Goal: Task Accomplishment & Management: Use online tool/utility

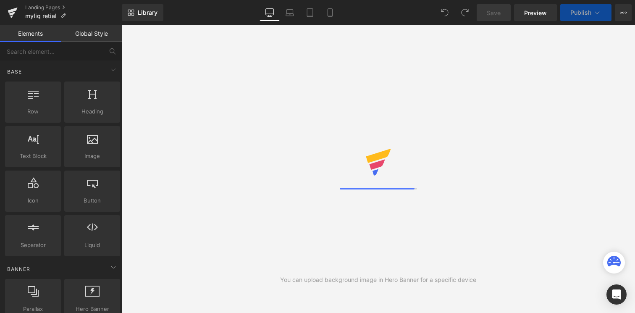
click at [583, 15] on span "Publish" at bounding box center [581, 12] width 21 height 7
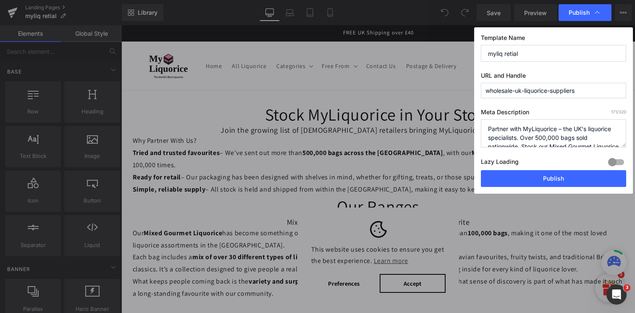
click at [544, 57] on input "myliq retial" at bounding box center [553, 53] width 145 height 17
type input "S"
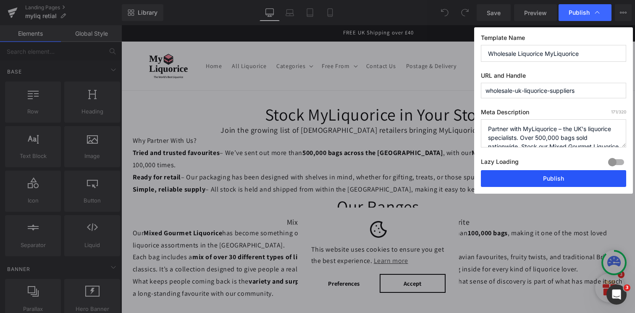
type input "Wholesale Liquorice MyLiquorice"
click at [571, 180] on button "Publish" at bounding box center [553, 178] width 145 height 17
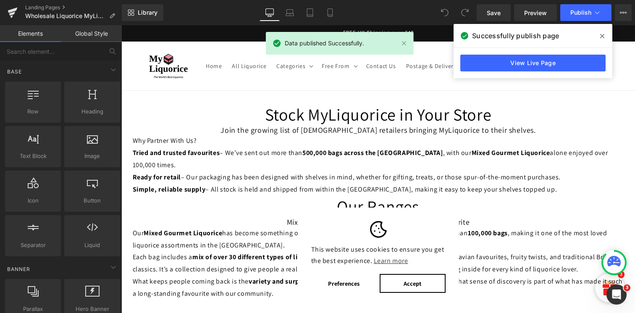
click at [583, 11] on span "Publish" at bounding box center [581, 12] width 21 height 7
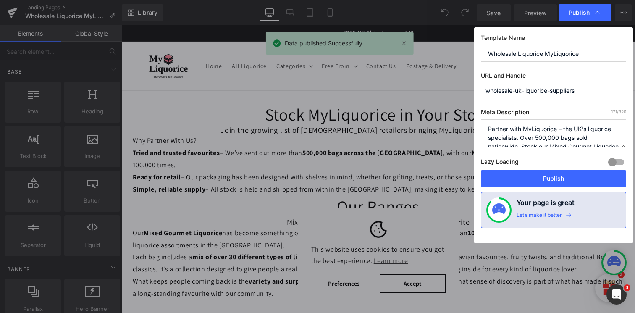
click at [561, 46] on input "Wholesale Liquorice MyLiquorice" at bounding box center [553, 53] width 145 height 17
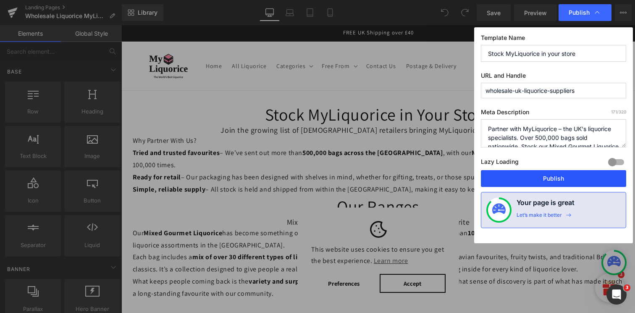
type input "Stock MyLiquorice in your store"
click at [565, 180] on button "Publish" at bounding box center [553, 178] width 145 height 17
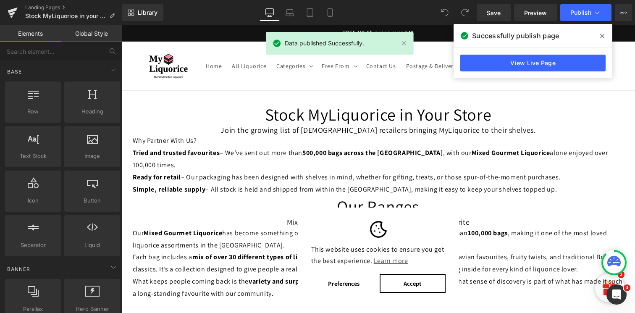
drag, startPoint x: 603, startPoint y: 34, endPoint x: 481, endPoint y: 9, distance: 124.5
click at [603, 34] on icon at bounding box center [602, 36] width 4 height 7
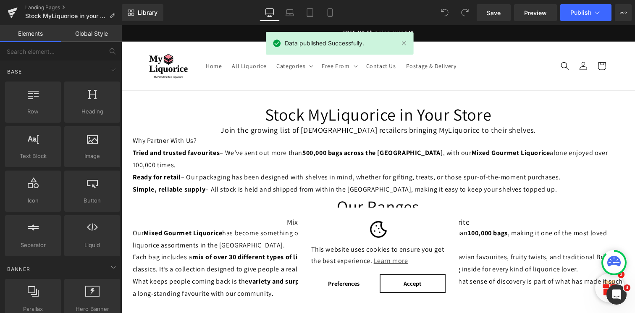
click at [421, 281] on button "Accept" at bounding box center [413, 283] width 66 height 19
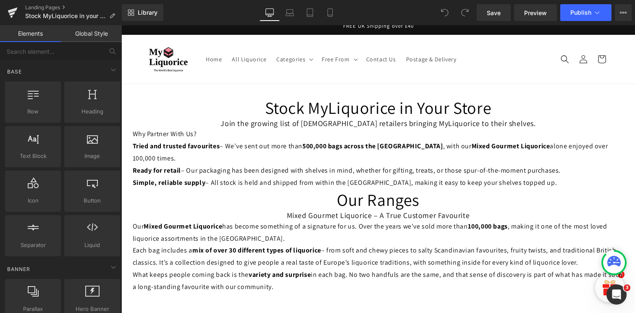
scroll to position [88, 0]
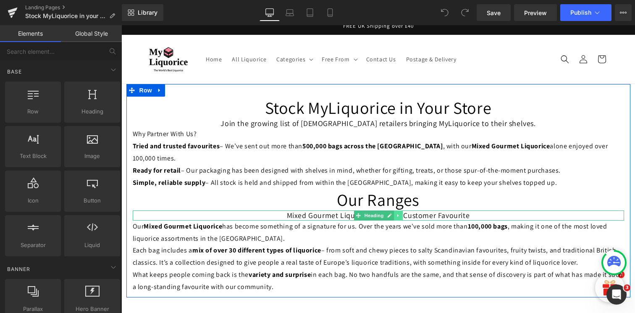
click at [397, 213] on icon at bounding box center [398, 215] width 5 height 5
click at [392, 213] on icon at bounding box center [394, 215] width 5 height 5
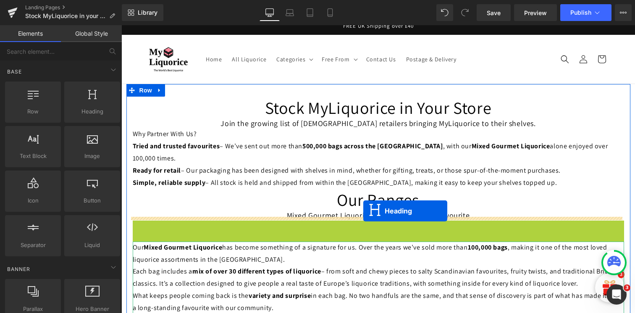
drag, startPoint x: 364, startPoint y: 128, endPoint x: 362, endPoint y: 213, distance: 84.5
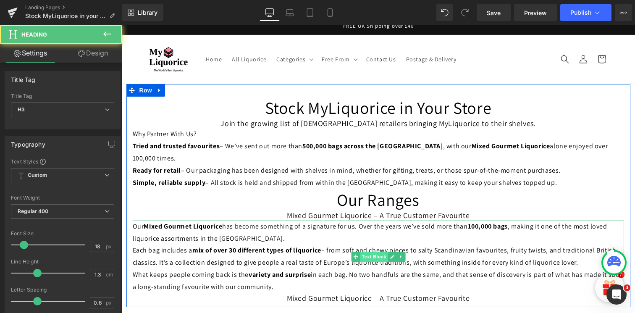
click at [374, 252] on span "Text Block" at bounding box center [374, 257] width 28 height 10
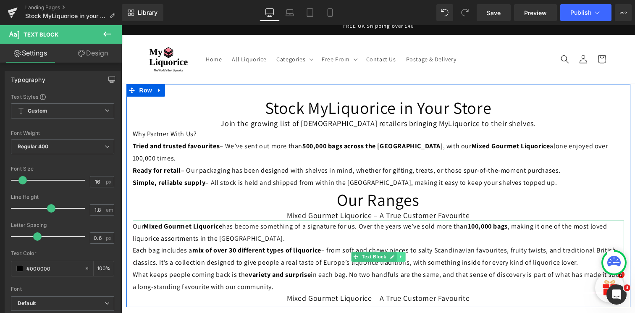
click at [399, 254] on icon at bounding box center [401, 256] width 5 height 5
click at [394, 255] on icon at bounding box center [396, 257] width 5 height 5
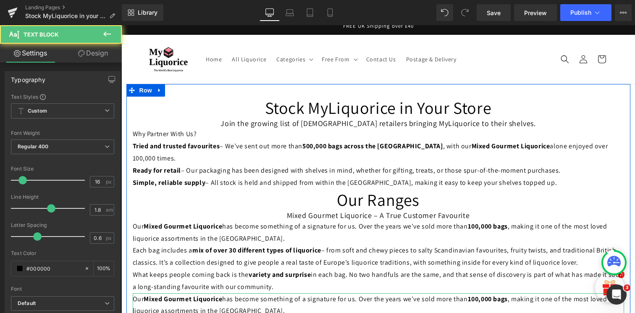
click at [368, 293] on p "Our Mixed Gourmet Liquorice has become something of a signature for us. Over th…" at bounding box center [379, 305] width 492 height 24
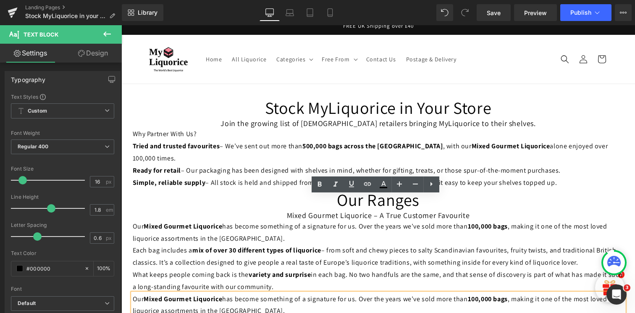
click at [447, 221] on p "Our Mixed Gourmet Liquorice has become something of a signature for us. Over th…" at bounding box center [379, 233] width 492 height 24
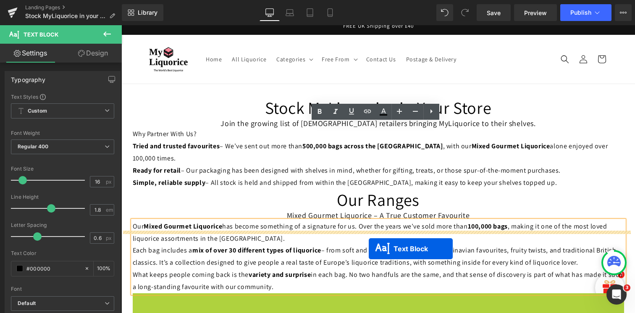
drag, startPoint x: 368, startPoint y: 232, endPoint x: 369, endPoint y: 249, distance: 16.9
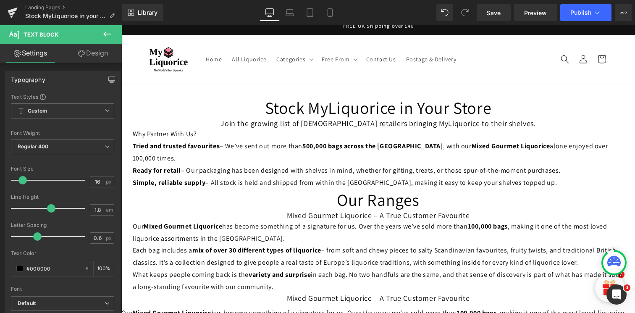
click at [113, 33] on button at bounding box center [106, 34] width 29 height 18
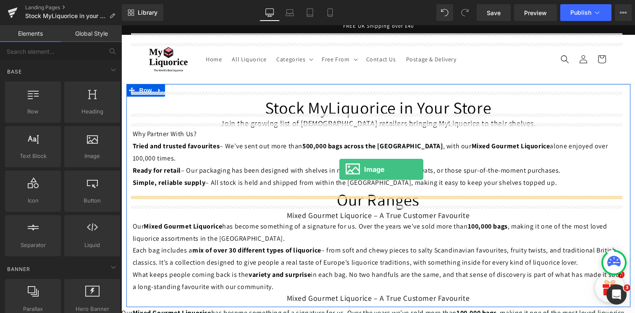
drag, startPoint x: 212, startPoint y: 172, endPoint x: 339, endPoint y: 169, distance: 127.3
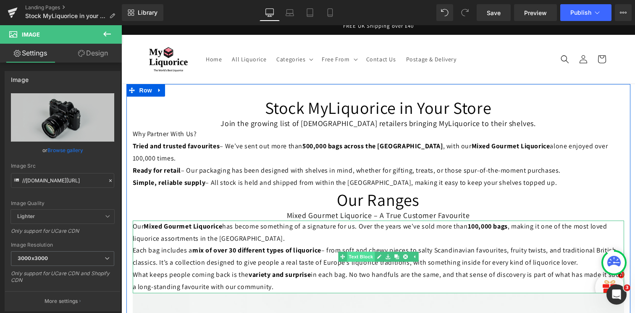
click at [358, 252] on span "Text Block" at bounding box center [361, 257] width 28 height 10
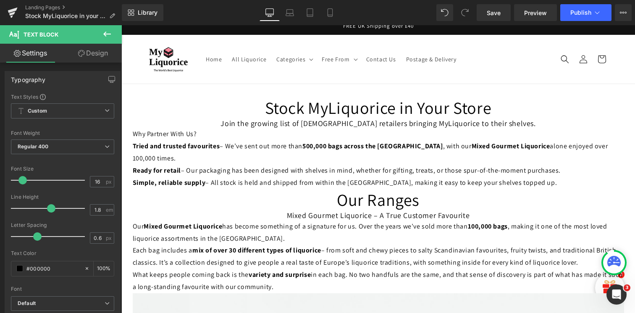
click at [109, 34] on icon at bounding box center [107, 34] width 8 height 5
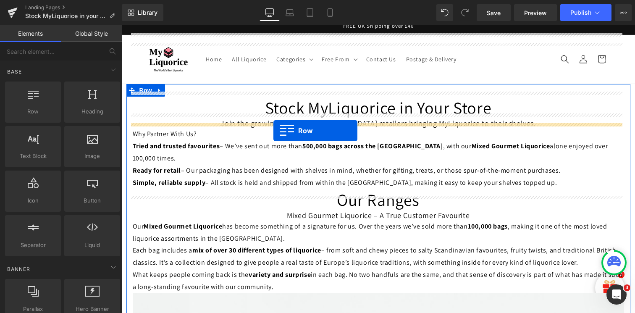
drag, startPoint x: 142, startPoint y: 129, endPoint x: 274, endPoint y: 131, distance: 131.5
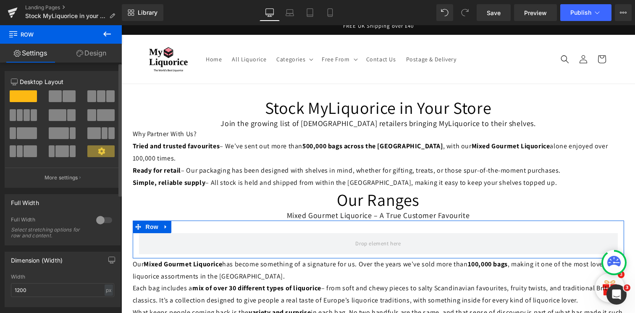
click at [58, 93] on span at bounding box center [55, 96] width 13 height 12
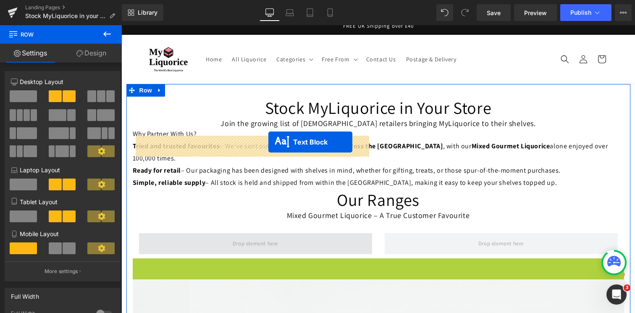
drag, startPoint x: 373, startPoint y: 198, endPoint x: 267, endPoint y: 144, distance: 118.9
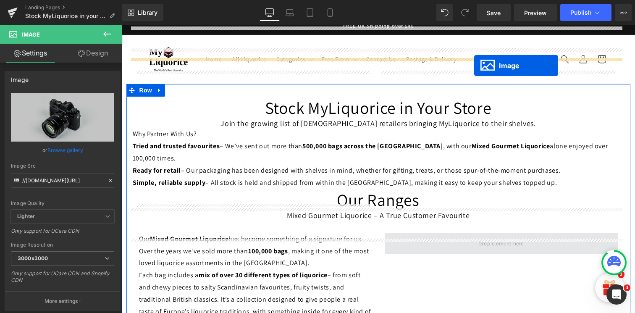
scroll to position [153, 0]
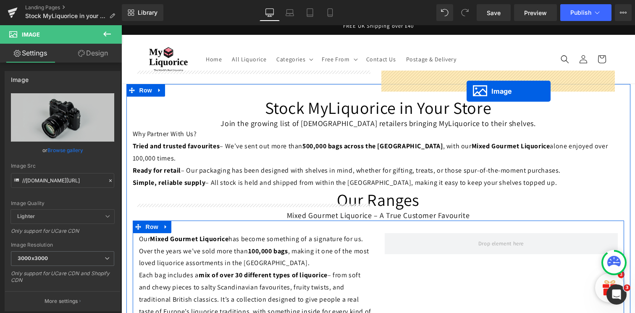
drag, startPoint x: 376, startPoint y: 287, endPoint x: 466, endPoint y: 93, distance: 213.5
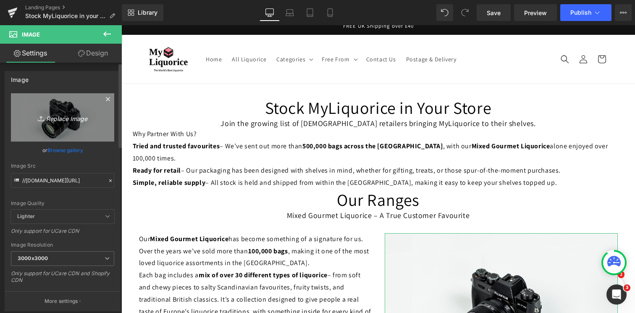
click at [53, 126] on link "Replace Image" at bounding box center [62, 117] width 103 height 48
click at [80, 122] on icon "Replace Image" at bounding box center [62, 117] width 67 height 11
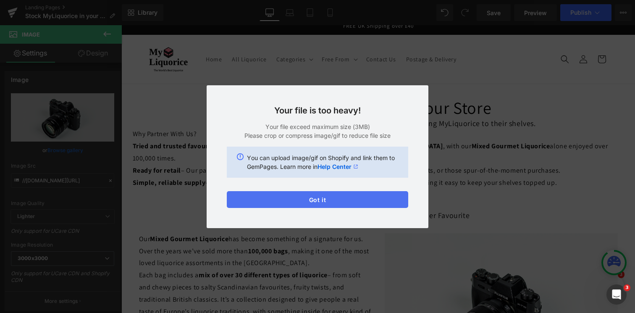
click at [305, 196] on button "Got it" at bounding box center [318, 199] width 182 height 17
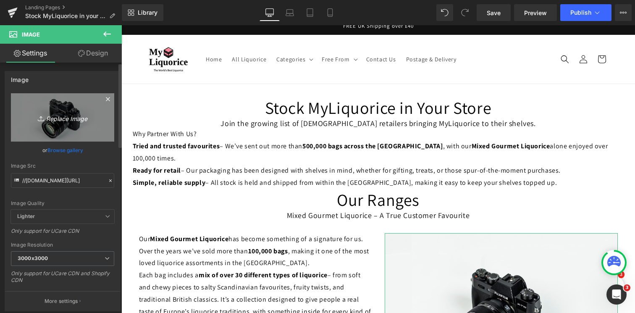
click at [73, 115] on icon "Replace Image" at bounding box center [62, 117] width 67 height 11
type input "C:\fakepath\myliq blue.png"
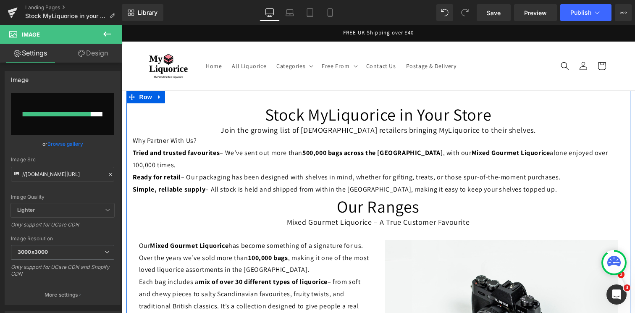
scroll to position [16, 0]
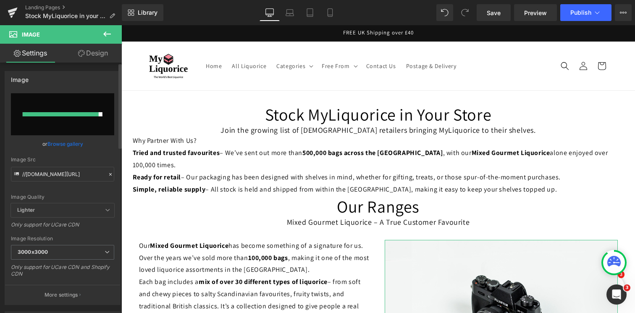
click at [100, 103] on input "file" at bounding box center [62, 114] width 103 height 42
click at [595, 17] on button "Publish" at bounding box center [585, 12] width 51 height 17
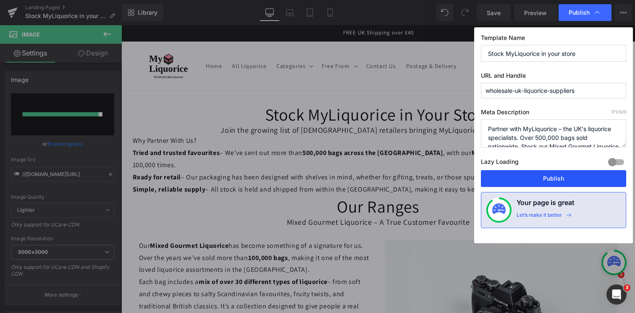
click at [537, 181] on button "Publish" at bounding box center [553, 178] width 145 height 17
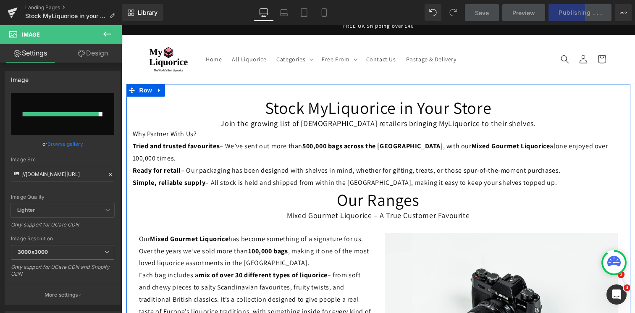
scroll to position [74, 0]
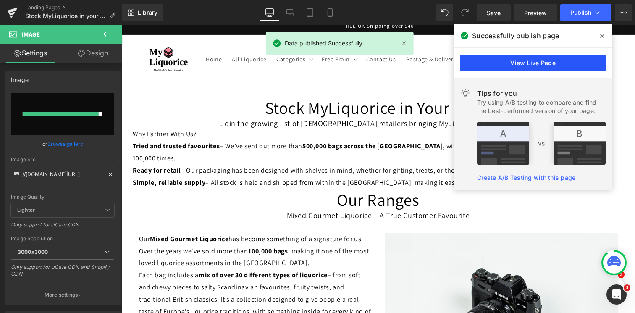
click at [529, 62] on link "View Live Page" at bounding box center [532, 63] width 145 height 17
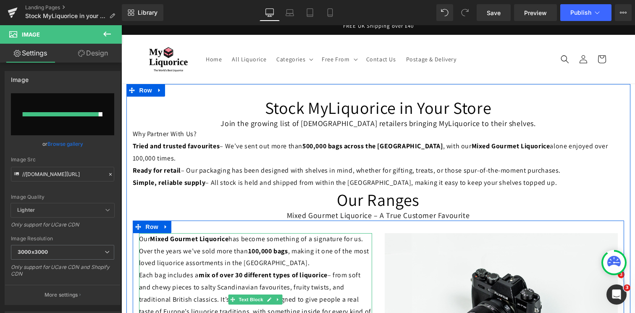
scroll to position [236, 0]
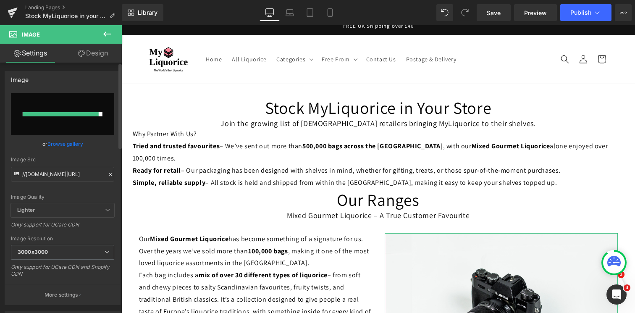
click at [63, 113] on div at bounding box center [61, 114] width 76 height 4
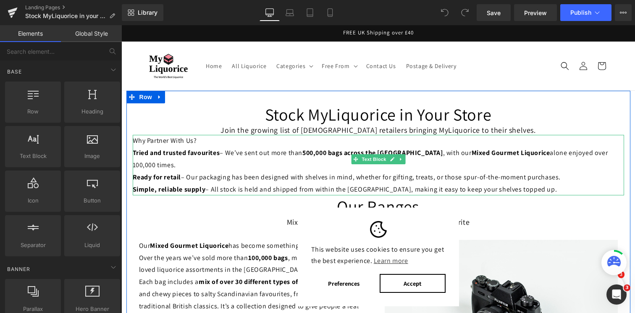
scroll to position [3, 0]
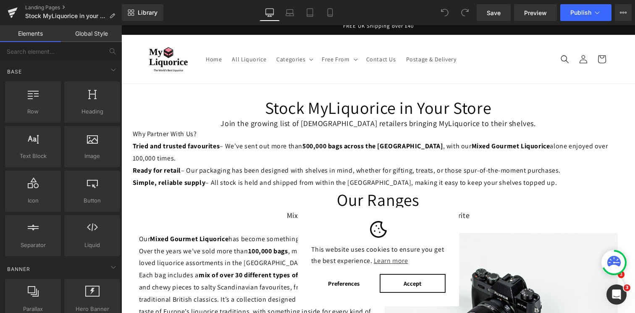
click at [403, 281] on button "Accept" at bounding box center [413, 283] width 66 height 19
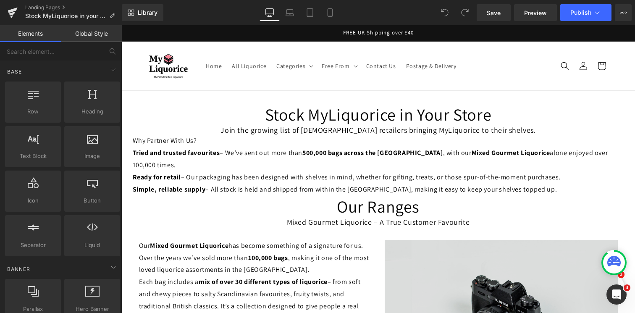
scroll to position [131, 0]
click at [483, 240] on img at bounding box center [501, 317] width 233 height 155
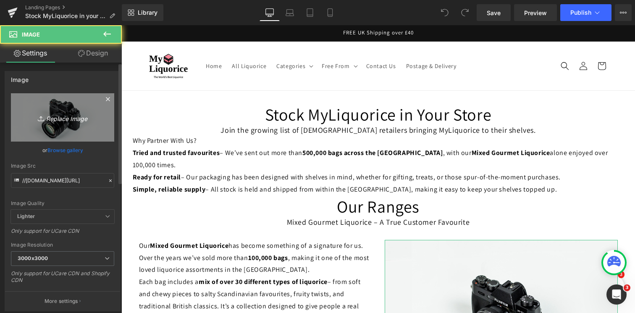
click at [48, 124] on link "Replace Image" at bounding box center [62, 117] width 103 height 48
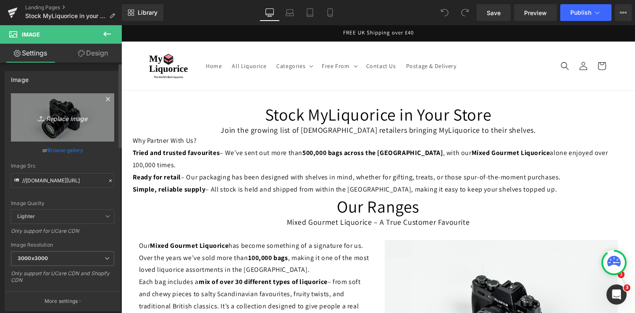
type input "C:\fakepath\myliq blue.png"
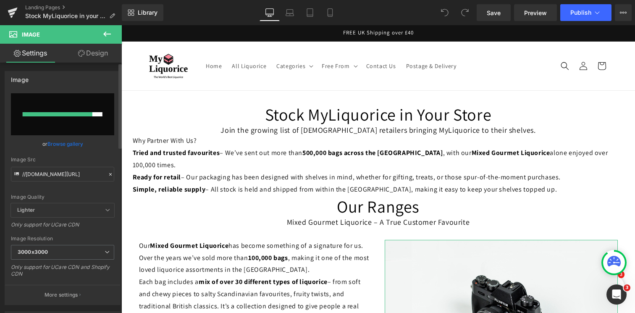
click at [83, 114] on div at bounding box center [58, 114] width 70 height 4
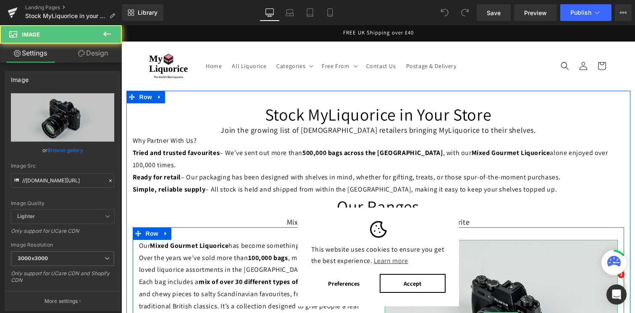
click at [492, 275] on img at bounding box center [501, 317] width 233 height 155
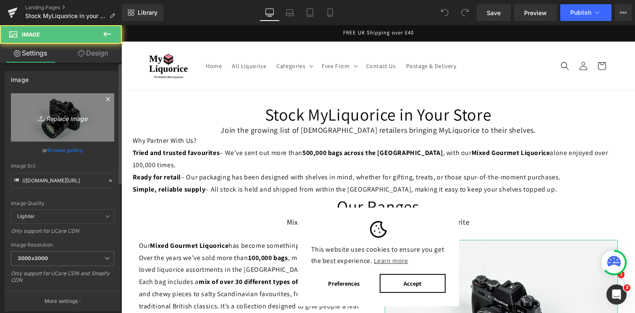
click at [77, 103] on link "Replace Image" at bounding box center [62, 117] width 103 height 48
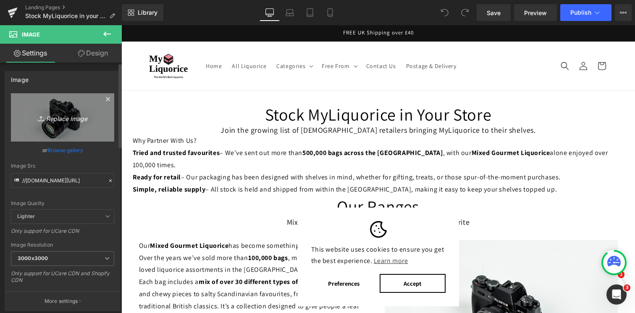
type input "C:\fakepath\35 mixed gourmet.png"
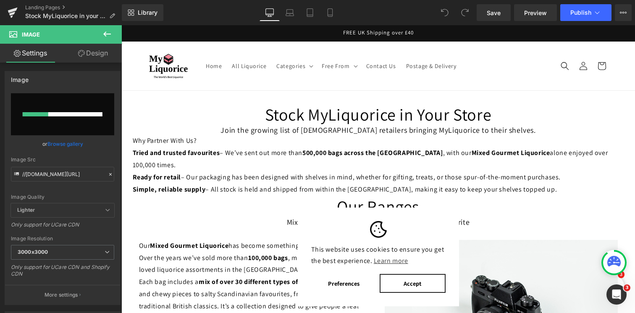
click at [421, 281] on button "Accept" at bounding box center [413, 283] width 66 height 19
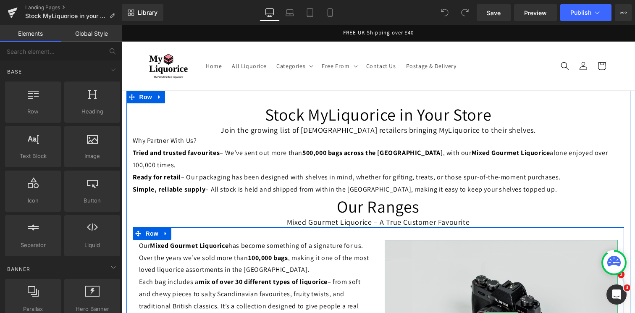
scroll to position [3, 0]
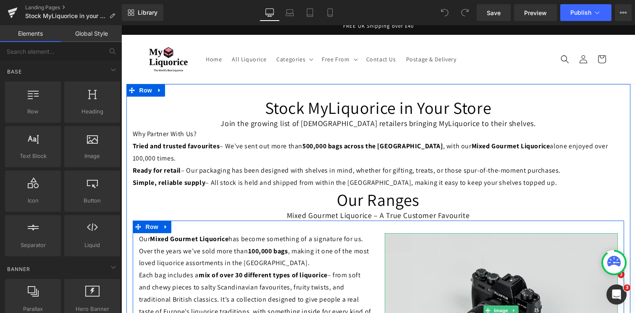
click at [428, 241] on img at bounding box center [501, 310] width 233 height 155
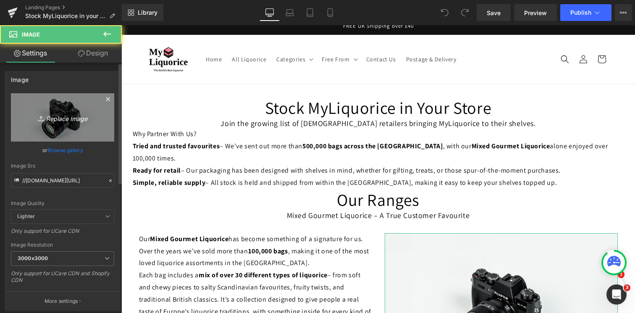
click at [61, 118] on icon "Replace Image" at bounding box center [62, 117] width 67 height 11
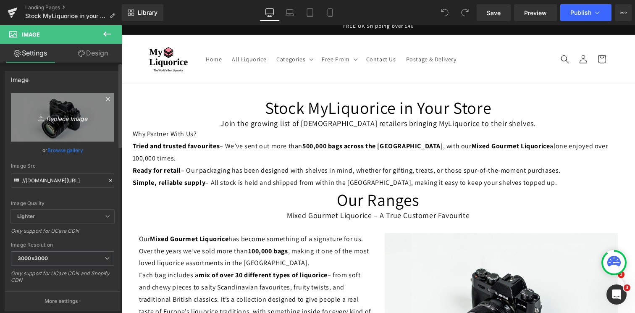
type input "C:\fakepath\35 mixed gourmet.png"
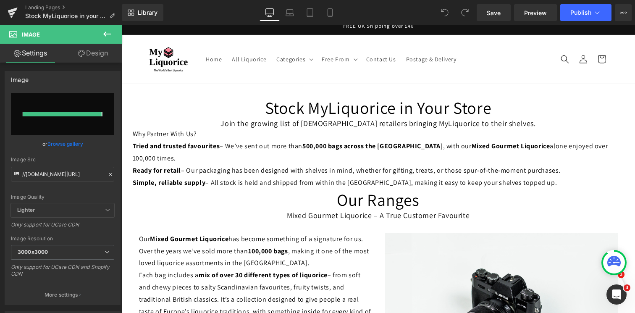
type input "https://ucarecdn.com/ed56aaa8-1827-445d-98df-4be682188092/-/format/auto/-/previ…"
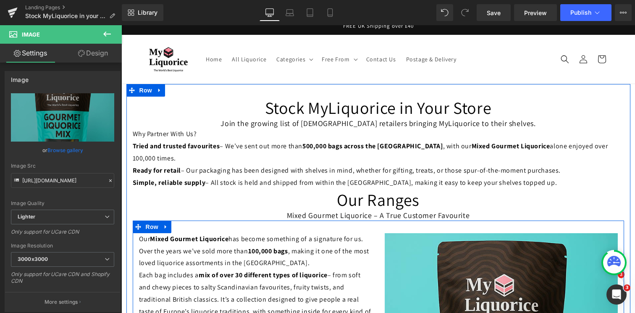
scroll to position [0, 0]
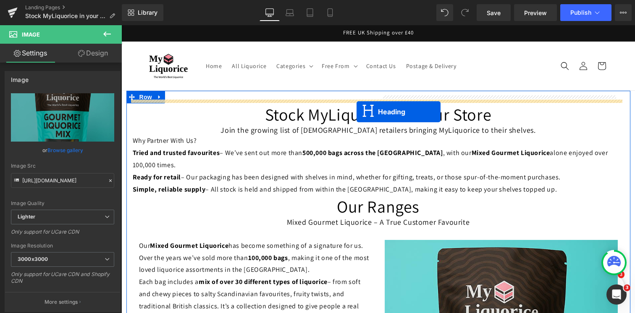
drag, startPoint x: 366, startPoint y: 104, endPoint x: 357, endPoint y: 112, distance: 11.9
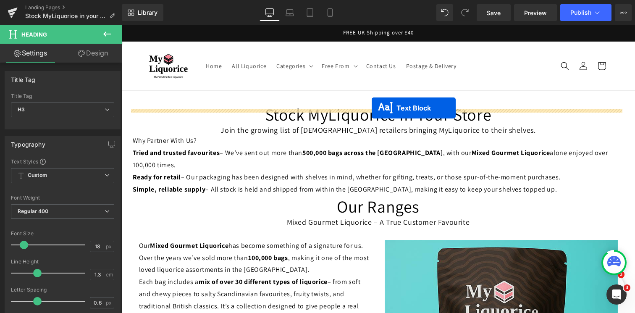
drag, startPoint x: 372, startPoint y: 151, endPoint x: 372, endPoint y: 108, distance: 43.3
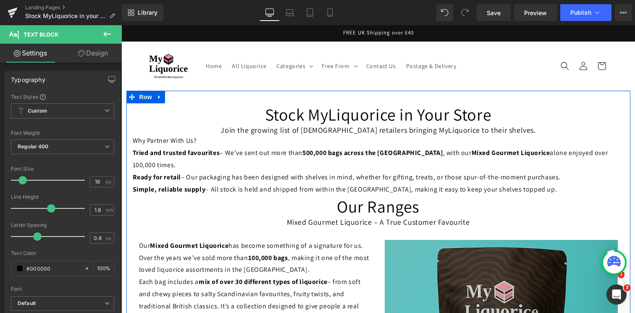
scroll to position [3, 0]
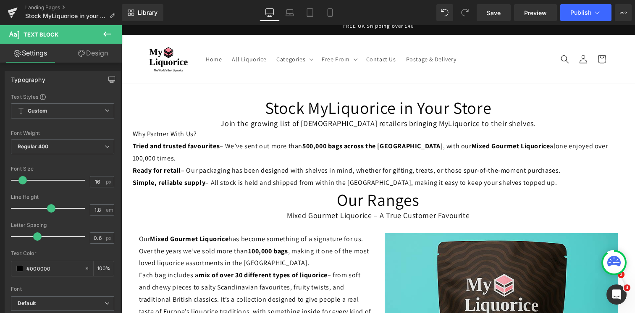
click at [109, 38] on icon at bounding box center [107, 34] width 10 height 10
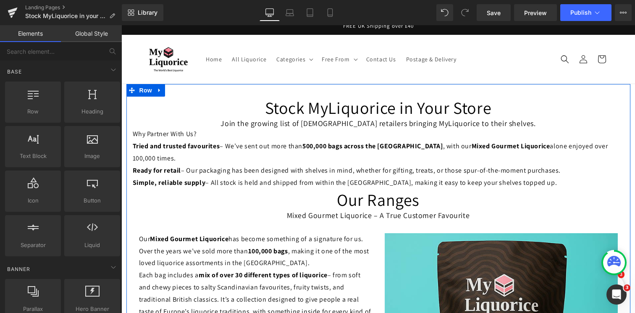
scroll to position [324, 0]
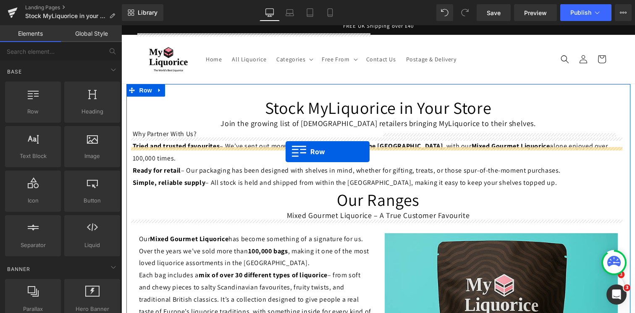
drag, startPoint x: 158, startPoint y: 133, endPoint x: 286, endPoint y: 152, distance: 129.1
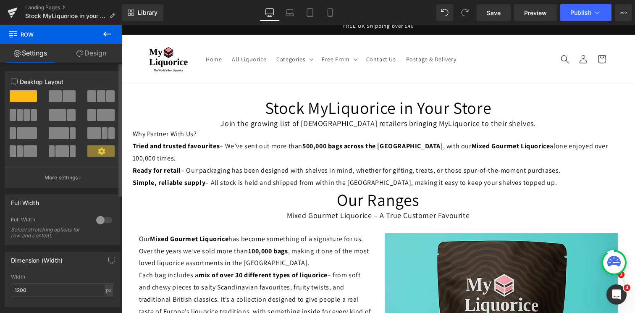
click at [64, 92] on span at bounding box center [69, 96] width 13 height 12
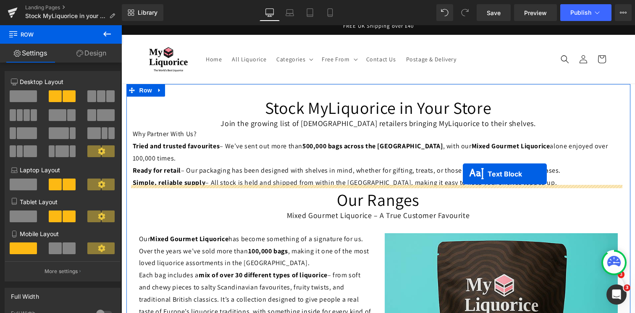
drag, startPoint x: 377, startPoint y: 225, endPoint x: 465, endPoint y: 174, distance: 101.7
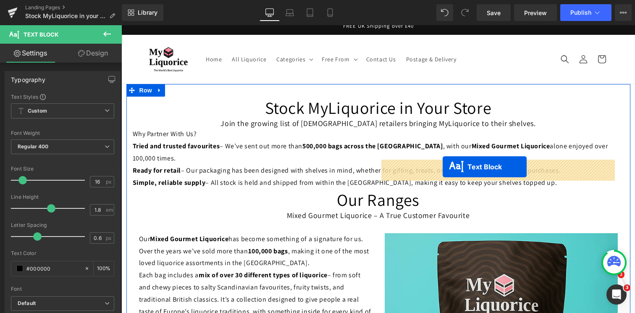
drag, startPoint x: 372, startPoint y: 219, endPoint x: 443, endPoint y: 166, distance: 88.6
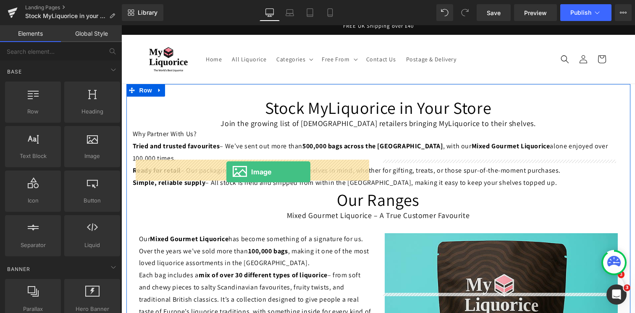
drag, startPoint x: 218, startPoint y: 178, endPoint x: 226, endPoint y: 172, distance: 9.3
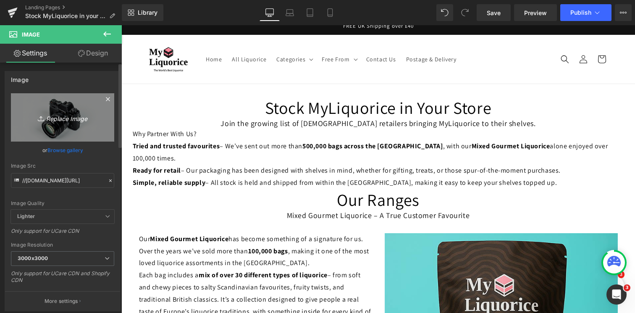
click at [50, 127] on link "Replace Image" at bounding box center [62, 117] width 103 height 48
type input "C:\fakepath\47c5abec-5bd2-4ae9-85b5-e2c8a43a1ea8.png"
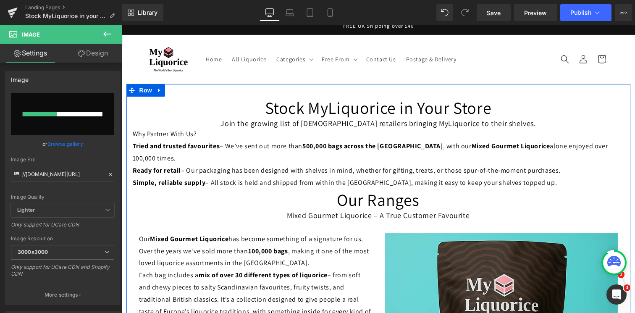
scroll to position [402, 0]
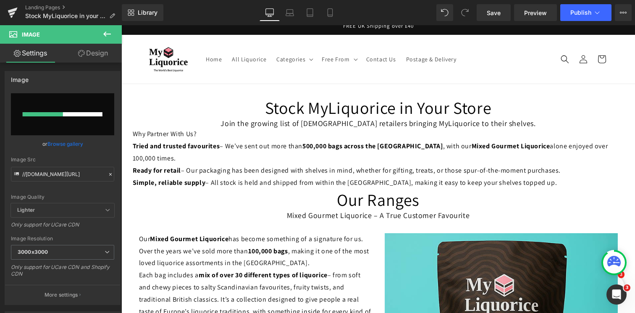
type input "https://ucarecdn.com/b76abd55-fafb-4315-abca-2a7c6bd4e562/-/format/auto/-/previ…"
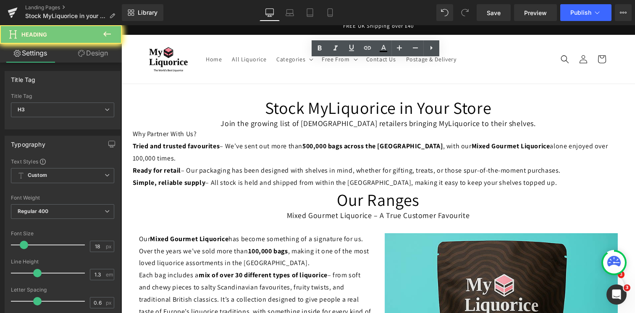
paste div
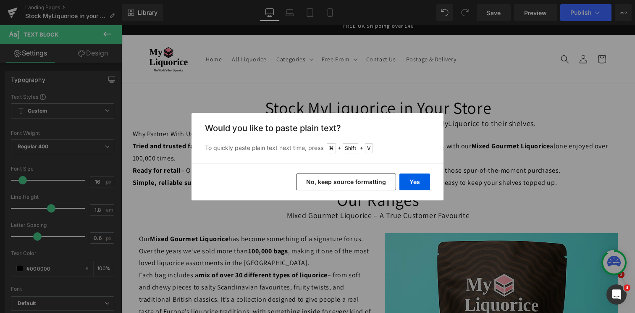
click at [380, 182] on button "No, keep source formatting" at bounding box center [346, 182] width 100 height 17
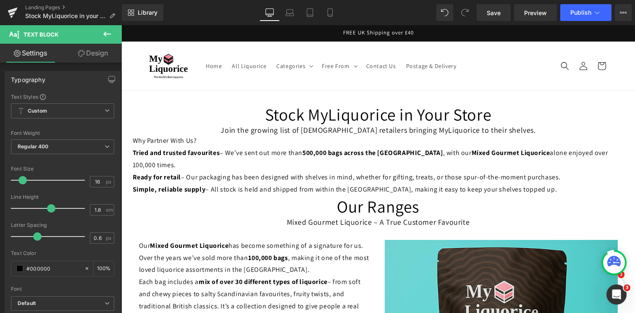
scroll to position [111, 0]
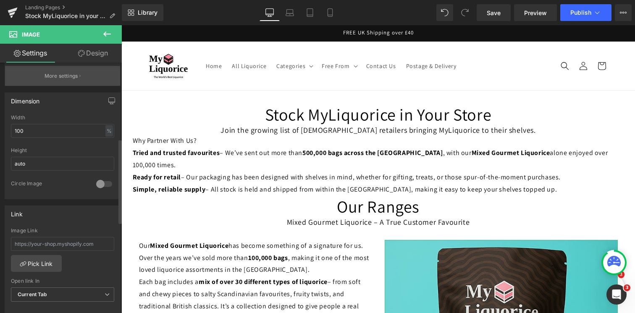
scroll to position [228, 0]
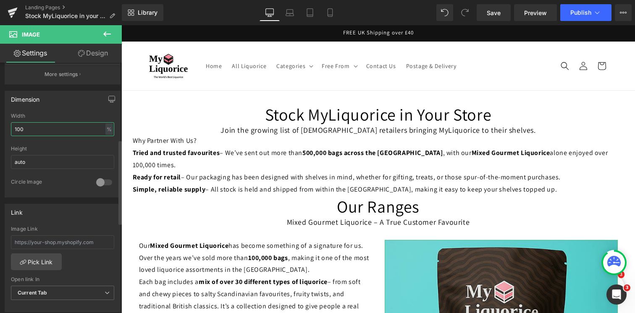
drag, startPoint x: 39, startPoint y: 131, endPoint x: 0, endPoint y: 131, distance: 38.7
click at [0, 131] on div "Dimension 100% Width 100 % % px auto Height auto 0 Circle Image" at bounding box center [63, 140] width 126 height 113
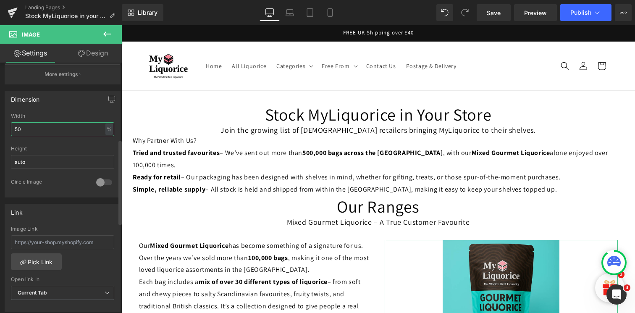
drag, startPoint x: 30, startPoint y: 128, endPoint x: 0, endPoint y: 128, distance: 30.3
click at [0, 128] on div "Dimension 50% Width 50 % % px auto Height auto 0 Circle Image" at bounding box center [63, 140] width 126 height 113
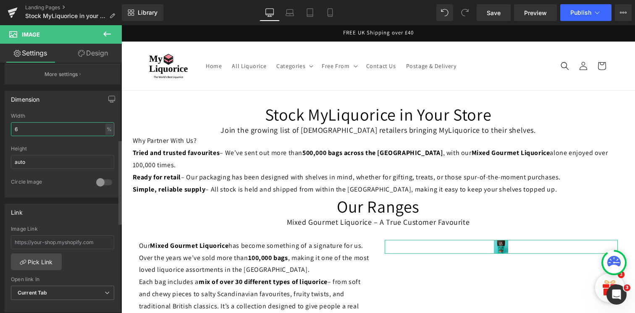
type input "60"
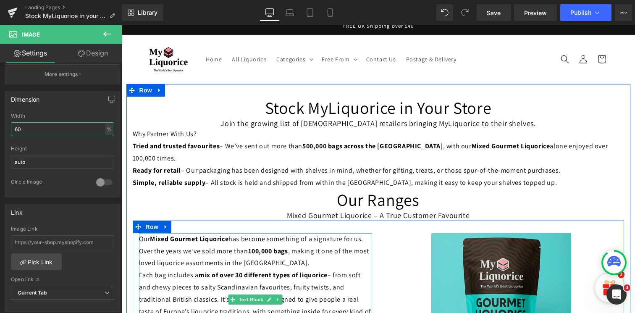
scroll to position [289, 0]
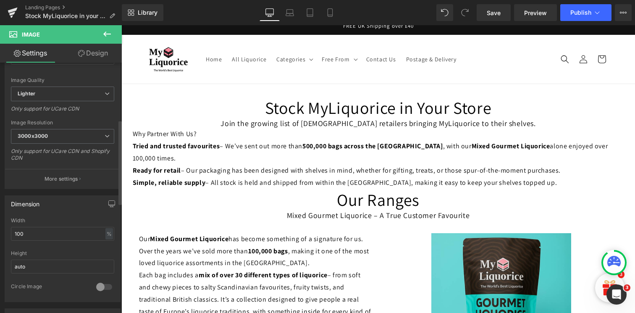
scroll to position [169, 0]
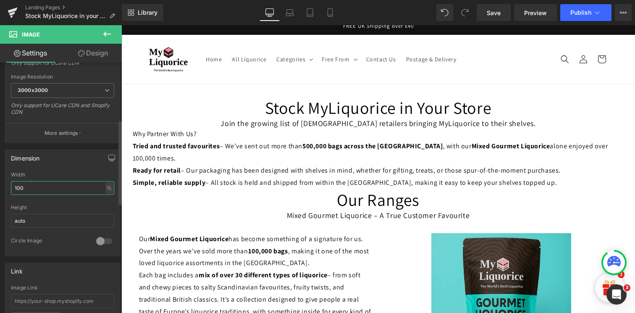
click at [42, 181] on input "100" at bounding box center [62, 188] width 103 height 14
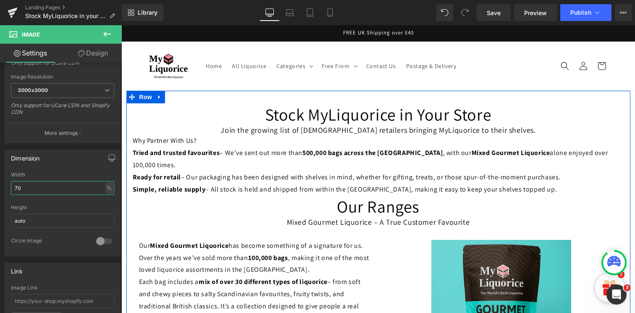
scroll to position [0, 0]
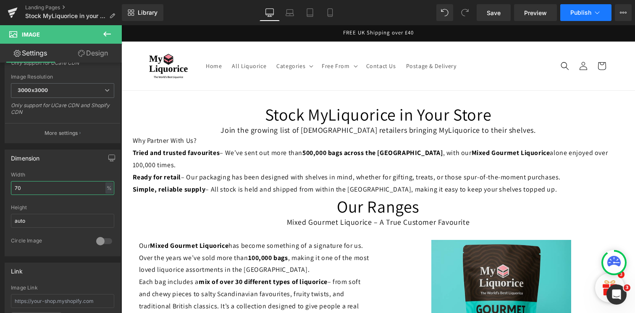
type input "70"
click at [591, 12] on button "Publish" at bounding box center [585, 12] width 51 height 17
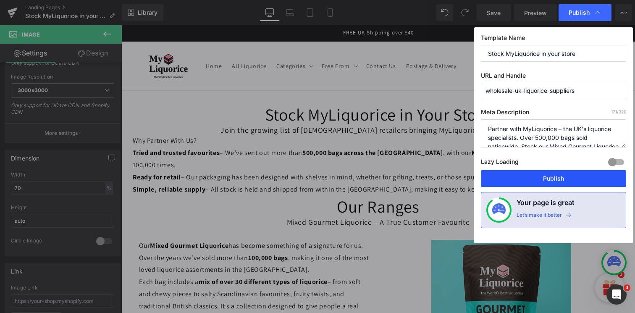
click at [538, 181] on button "Publish" at bounding box center [553, 178] width 145 height 17
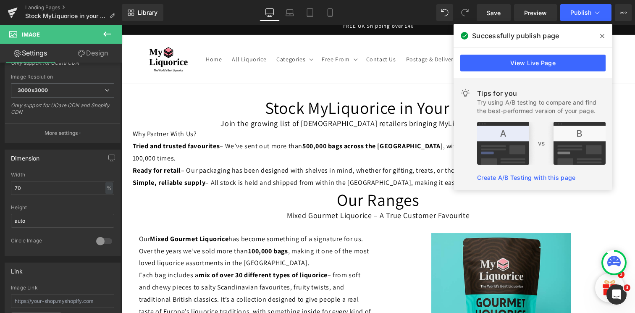
scroll to position [376, 0]
click at [104, 35] on icon at bounding box center [107, 34] width 10 height 10
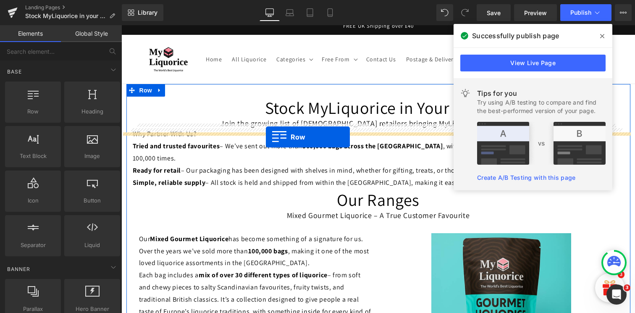
drag, startPoint x: 171, startPoint y: 127, endPoint x: 266, endPoint y: 137, distance: 95.5
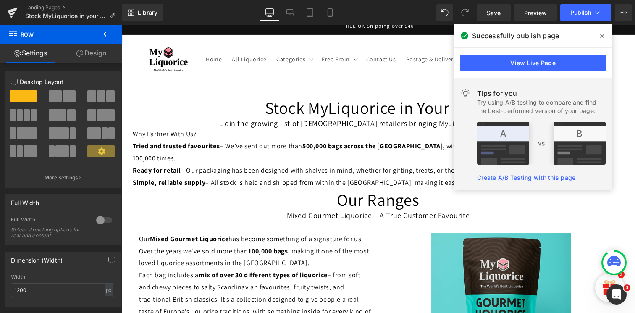
click at [601, 34] on icon at bounding box center [602, 36] width 4 height 4
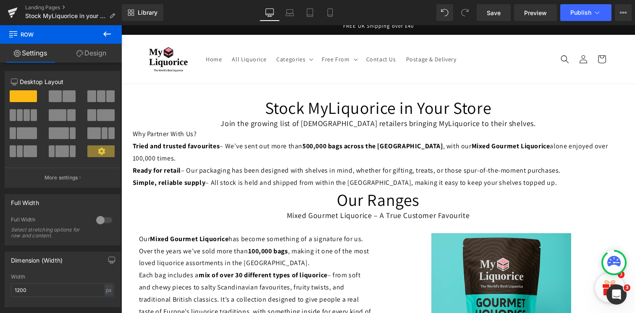
click at [107, 36] on icon at bounding box center [107, 34] width 10 height 10
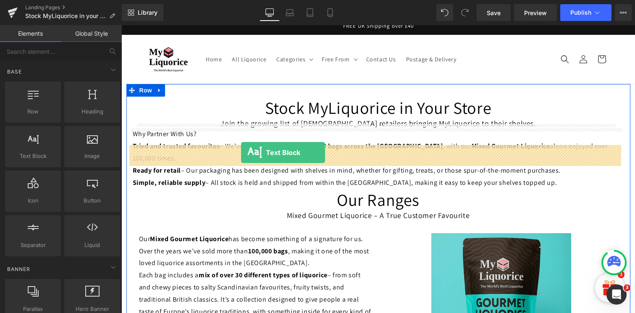
drag, startPoint x: 155, startPoint y: 182, endPoint x: 241, endPoint y: 153, distance: 90.6
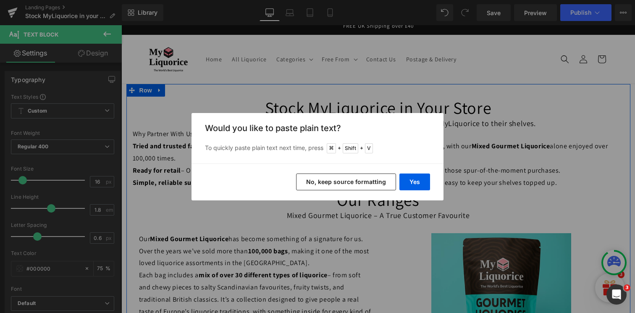
click at [350, 181] on button "No, keep source formatting" at bounding box center [346, 182] width 100 height 17
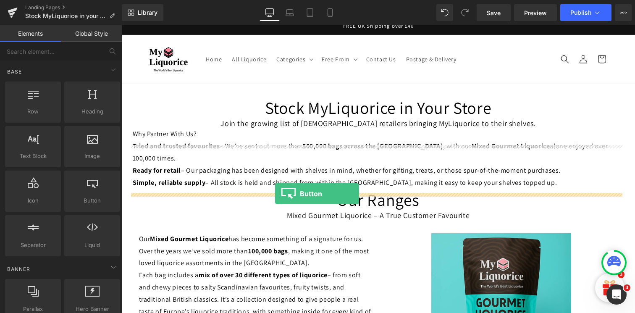
drag, startPoint x: 217, startPoint y: 212, endPoint x: 275, endPoint y: 194, distance: 60.9
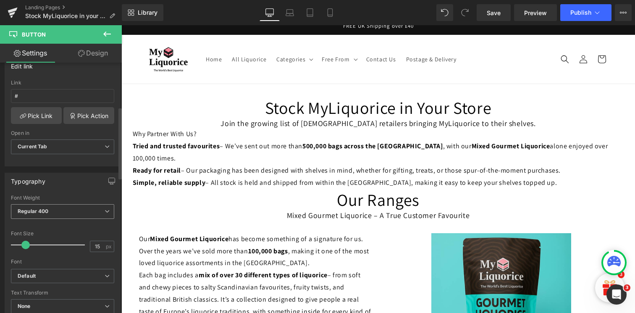
scroll to position [154, 0]
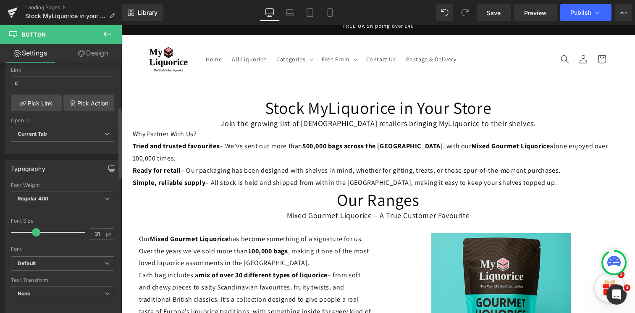
type input "33"
drag, startPoint x: 26, startPoint y: 233, endPoint x: 38, endPoint y: 233, distance: 12.2
click at [38, 233] on span at bounding box center [38, 232] width 8 height 8
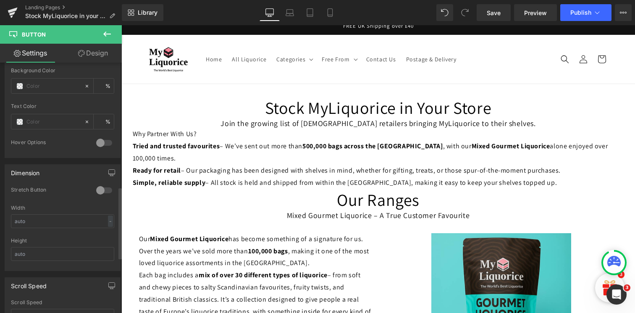
scroll to position [435, 0]
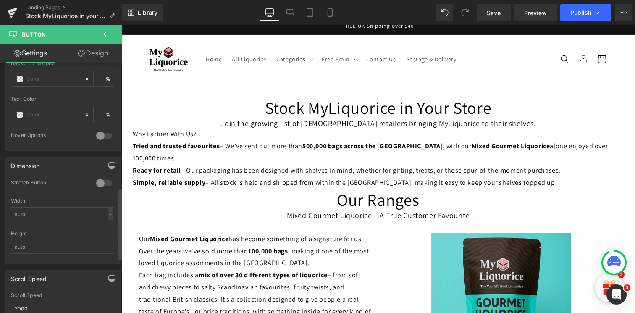
click at [102, 177] on div at bounding box center [104, 182] width 20 height 13
click at [104, 184] on div at bounding box center [104, 182] width 20 height 13
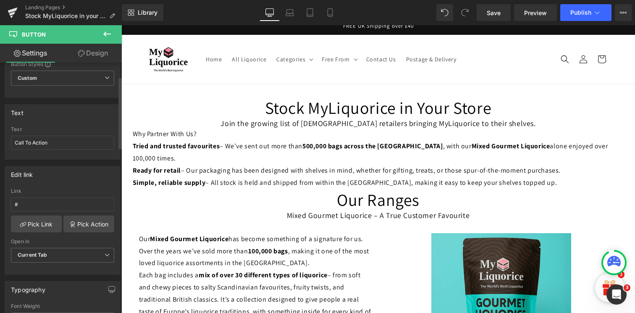
scroll to position [0, 0]
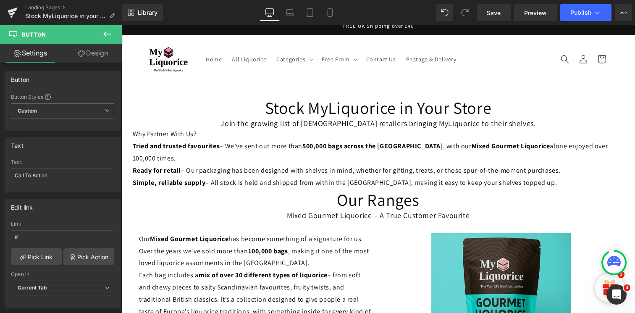
click at [94, 58] on link "Design" at bounding box center [93, 53] width 61 height 19
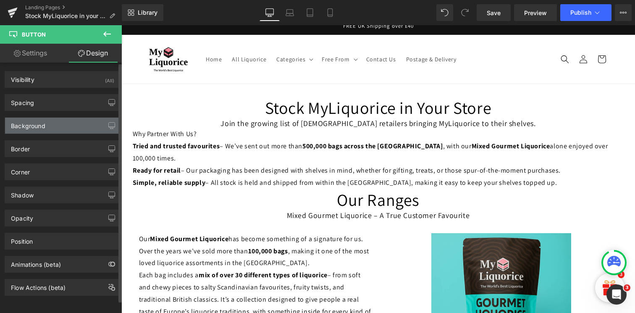
click at [68, 124] on div "Background" at bounding box center [62, 126] width 115 height 16
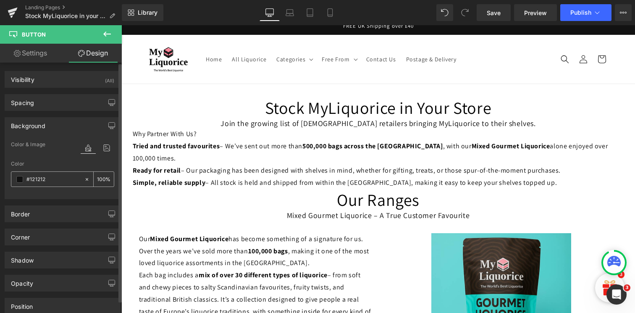
click at [20, 177] on span at bounding box center [19, 179] width 7 height 7
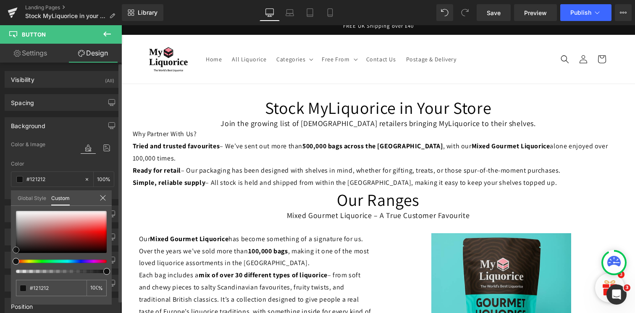
type input "#901212"
type input "#8c1111"
type input "#950808"
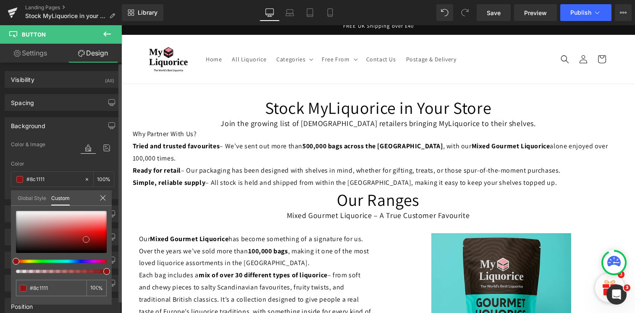
type input "#950808"
type input "#9a0303"
type input "#9e0000"
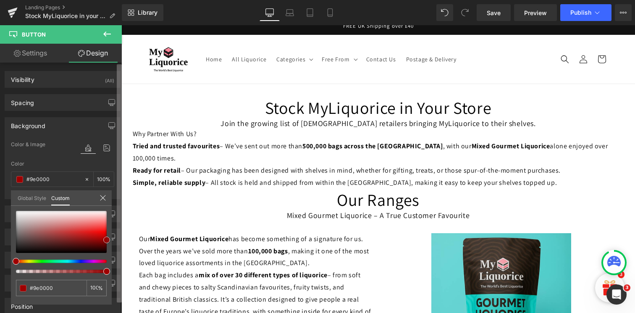
type input "#a30000"
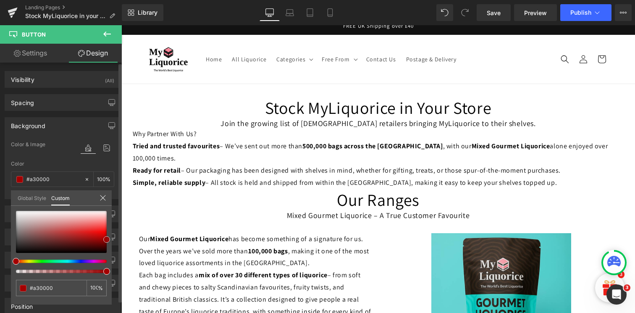
type input "#fe3838"
type input "#fd2929"
type input "#ff1e1e"
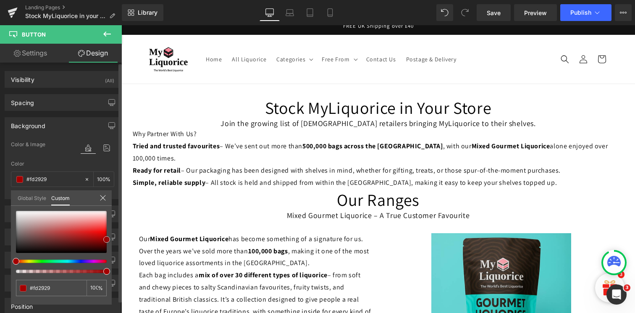
type input "#ff1e1e"
type input "#ff1414"
drag, startPoint x: 86, startPoint y: 239, endPoint x: 108, endPoint y: 230, distance: 23.3
click at [107, 230] on div at bounding box center [61, 232] width 91 height 42
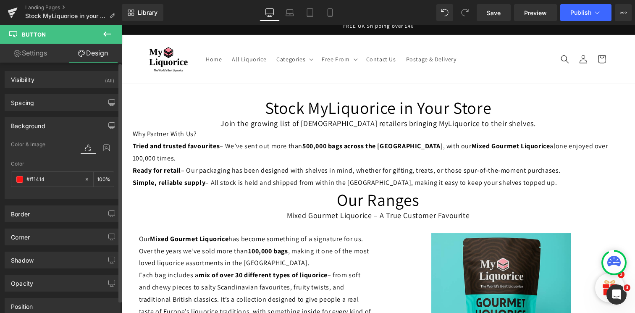
click at [37, 61] on link "Settings" at bounding box center [30, 53] width 61 height 19
type input "#ff1414"
type input "100"
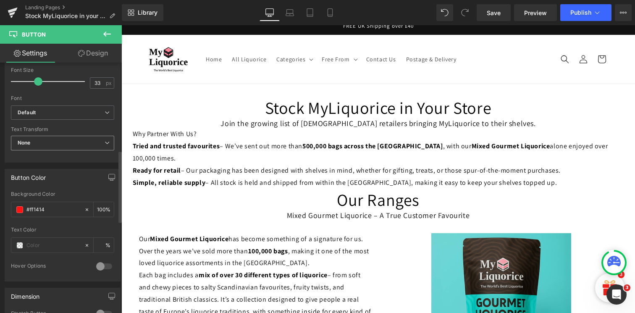
scroll to position [305, 0]
click at [17, 248] on div at bounding box center [47, 244] width 73 height 15
click at [22, 242] on span at bounding box center [19, 244] width 7 height 7
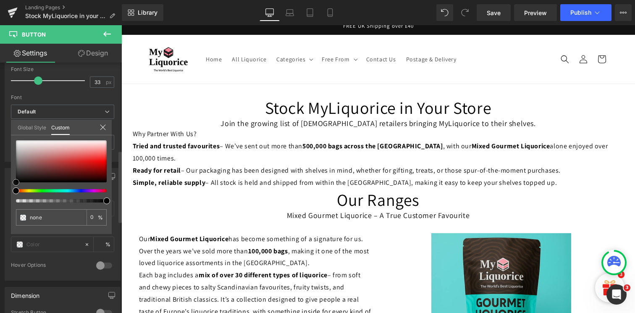
type input "#8f2828"
type input "100"
type input "#8f2828"
type input "100"
type input "#982929"
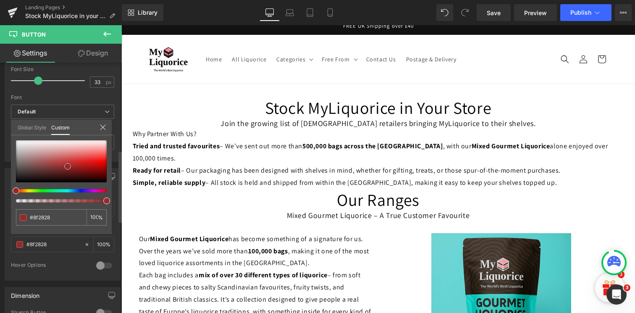
type input "#982929"
type input "#bc2323"
type input "#000000"
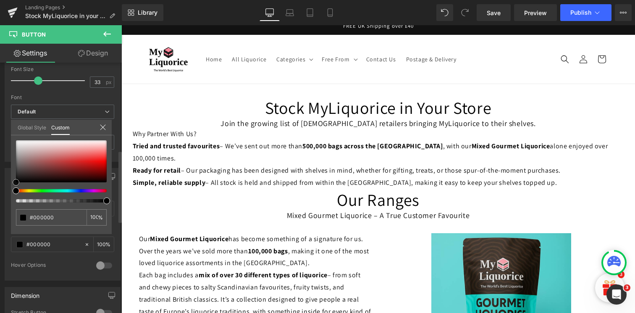
type input "#141414"
type input "#a8a8a8"
type input "#c4c4c4"
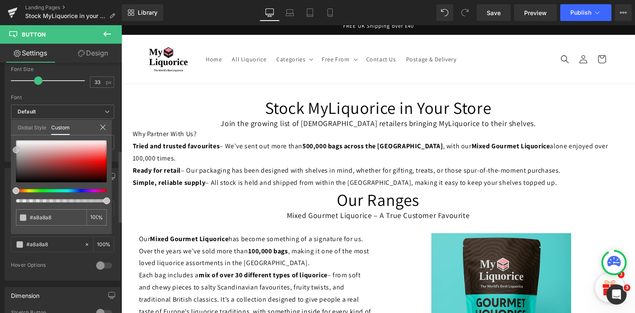
type input "#c4c4c4"
type input "#d3d3d3"
type input "#d6d6d6"
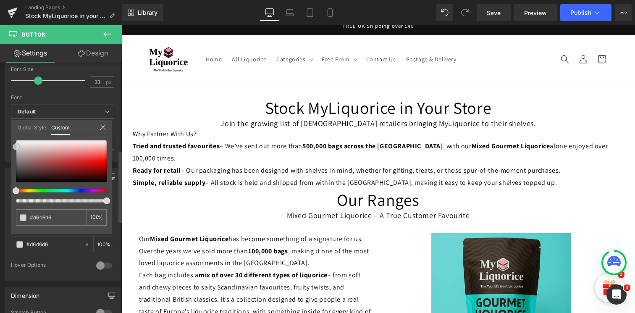
type input "#d8d8d8"
type input "#f9f9f9"
type input "#ffffff"
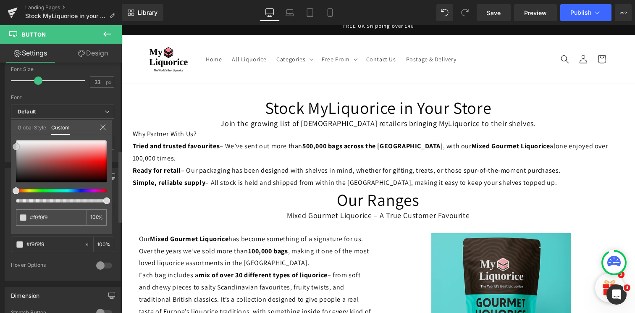
type input "#ffffff"
drag, startPoint x: 67, startPoint y: 167, endPoint x: 12, endPoint y: 126, distance: 68.5
click at [12, 126] on div "Global Style Custom Setup Global Style #ffffff 100 %" at bounding box center [61, 133] width 101 height 26
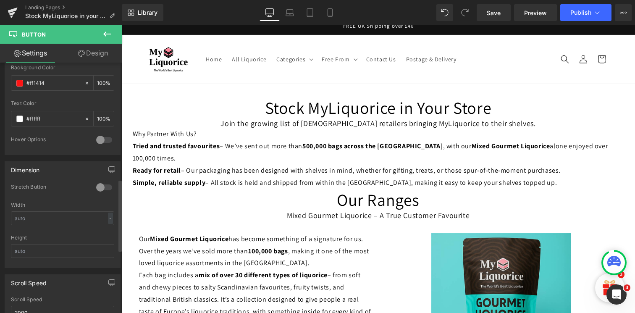
scroll to position [435, 0]
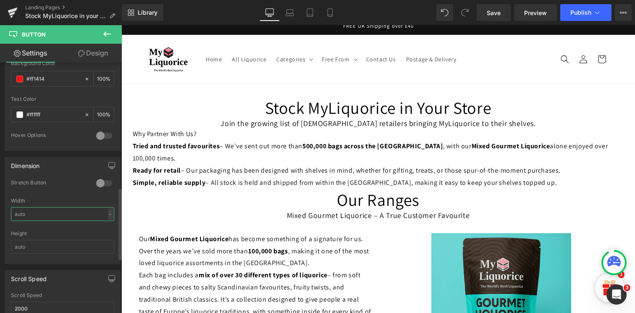
click at [75, 212] on input "text" at bounding box center [62, 214] width 103 height 14
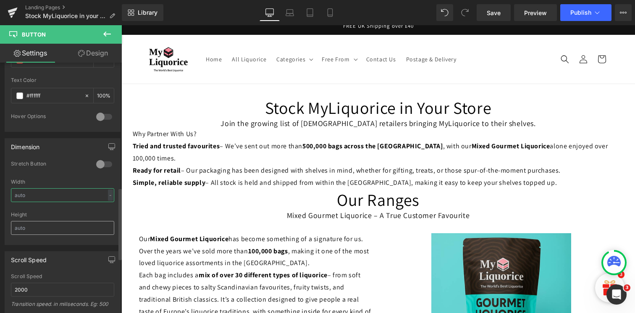
scroll to position [489, 0]
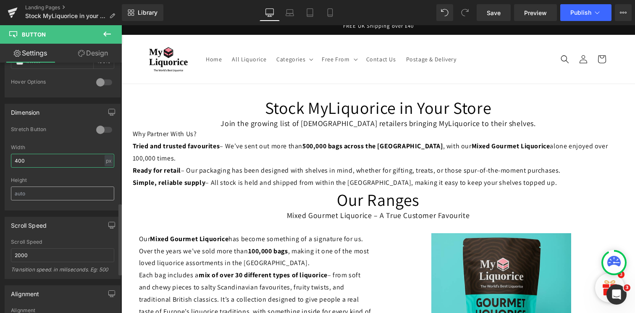
type input "400"
click at [47, 192] on input "text" at bounding box center [62, 194] width 103 height 14
type input "2"
type input "70"
click at [57, 210] on div "Scroll Speed 2000 Scroll Speed 2000 Transition speed. in miliseconds. Eg: 500" at bounding box center [63, 244] width 126 height 68
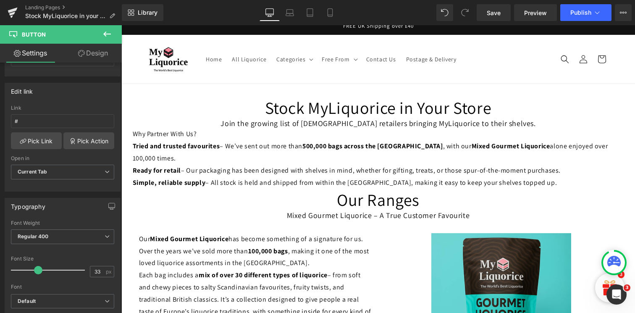
scroll to position [324, 0]
type input "35"
click at [39, 271] on span at bounding box center [40, 270] width 8 height 8
click at [52, 241] on span "Regular 400" at bounding box center [62, 236] width 103 height 15
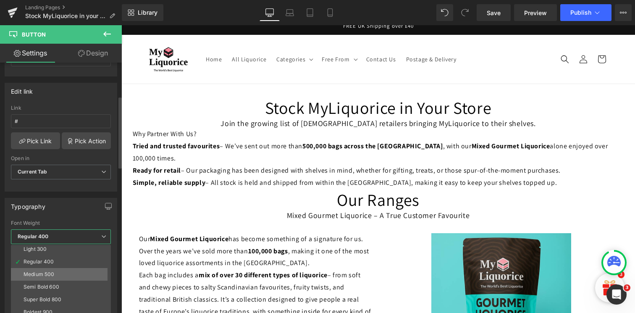
scroll to position [34, 0]
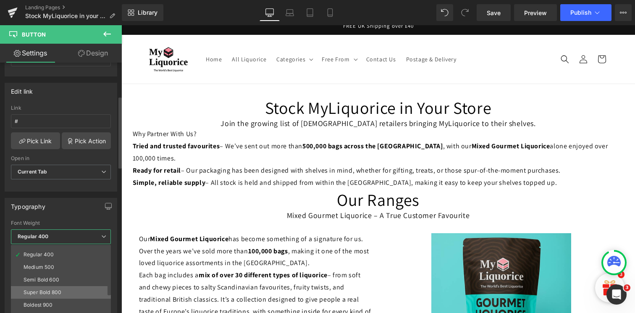
click at [45, 291] on div "Super Bold 800" at bounding box center [43, 292] width 38 height 6
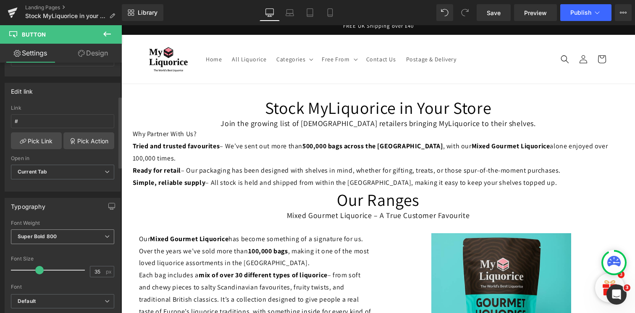
click at [57, 237] on span "Super Bold 800" at bounding box center [62, 236] width 103 height 15
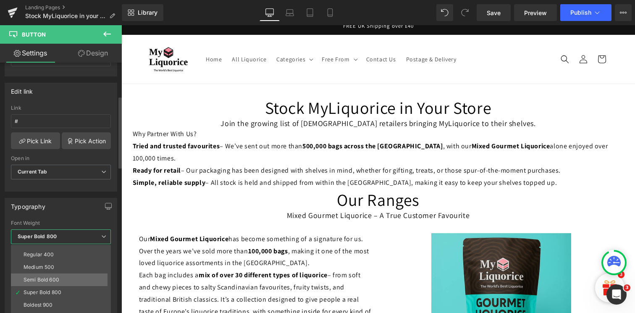
click at [54, 280] on div "Semi Bold 600" at bounding box center [42, 280] width 36 height 6
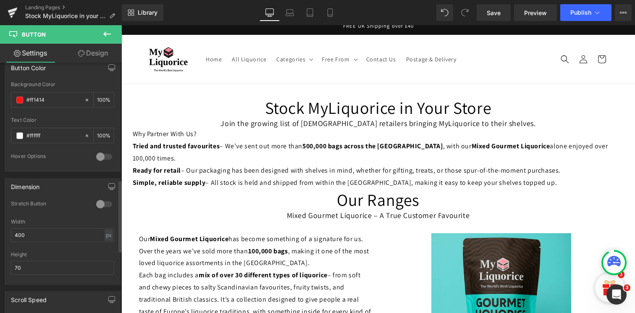
scroll to position [434, 0]
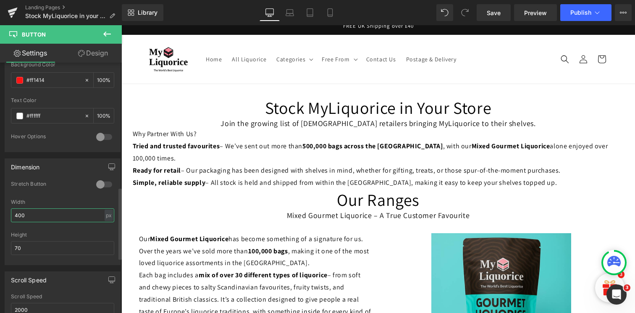
click at [37, 217] on input "400" at bounding box center [62, 215] width 103 height 14
type input "3"
type input "350"
click at [32, 251] on input "70" at bounding box center [62, 248] width 103 height 14
type input "60"
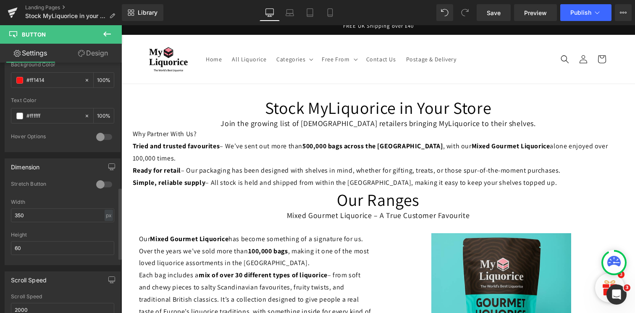
click at [48, 233] on div "Height" at bounding box center [62, 235] width 103 height 6
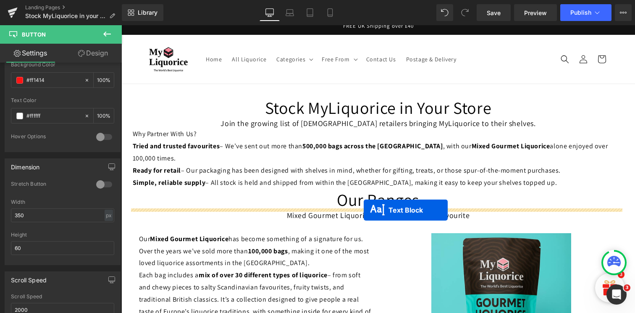
drag, startPoint x: 367, startPoint y: 184, endPoint x: 364, endPoint y: 210, distance: 25.8
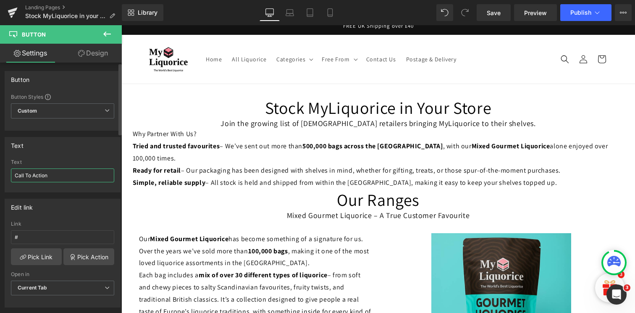
click at [50, 176] on input "Call To Action" at bounding box center [62, 175] width 103 height 14
type input "Fill out our partner form"
click at [32, 239] on input "#" at bounding box center [62, 237] width 103 height 14
paste input "https://docs.google.com/forms/d/e/1FAIpQLScvVZDNLfTPNZlMXTg3yfhvc_oCBn7xqBUhHn_…"
type input "https://docs.google.com/forms/d/e/1FAIpQLScvVZDNLfTPNZlMXTg3yfhvc_oCBn7xqBUhHn_…"
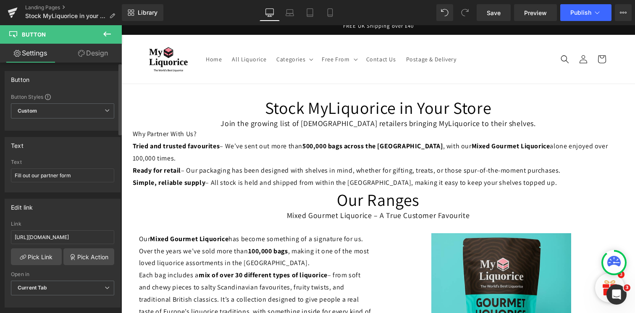
scroll to position [0, 0]
click at [56, 197] on div "Edit link https://docs.google.com/forms/d/e/1FAIpQLScvVZDNLfTPNZlMXTg3yfhvc_oCB…" at bounding box center [63, 249] width 126 height 115
click at [121, 25] on div at bounding box center [121, 25] width 0 height 0
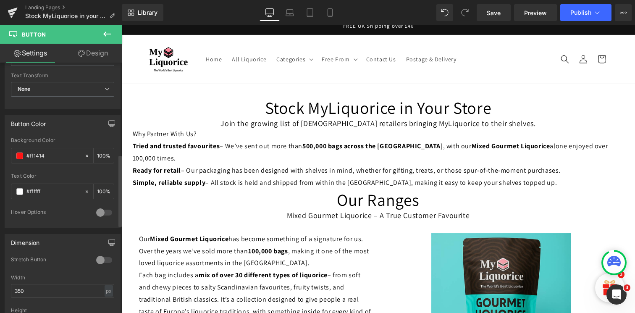
scroll to position [442, 0]
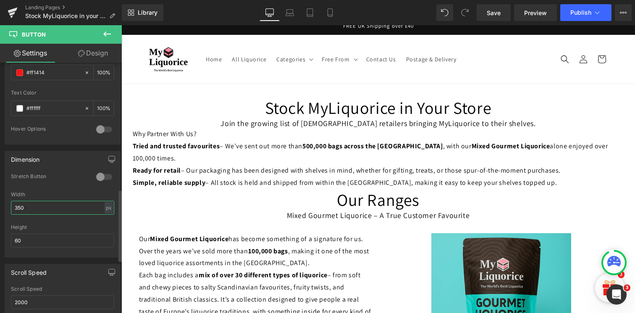
click at [41, 207] on input "350" at bounding box center [62, 208] width 103 height 14
type input "0"
click at [63, 185] on div "Stretch Button" at bounding box center [62, 182] width 103 height 18
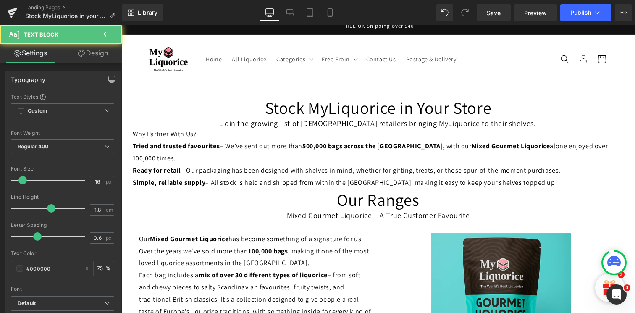
drag, startPoint x: 242, startPoint y: 218, endPoint x: 125, endPoint y: 219, distance: 116.4
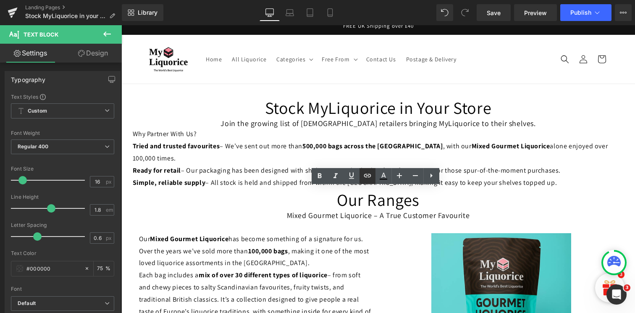
click at [367, 176] on icon at bounding box center [368, 176] width 10 height 10
click at [243, 225] on input "text" at bounding box center [190, 223] width 129 height 21
paste input "https://docs.google.com/forms/d/e/1FAIpQLScvVZDNLfTPNZlMXTg3yfhvc_oCBn7xqBUhHn_…"
type input "https://docs.google.com/forms/d/e/1FAIpQLScvVZDNLfTPNZlMXTg3yfhvc_oCBn7xqBUhHn_…"
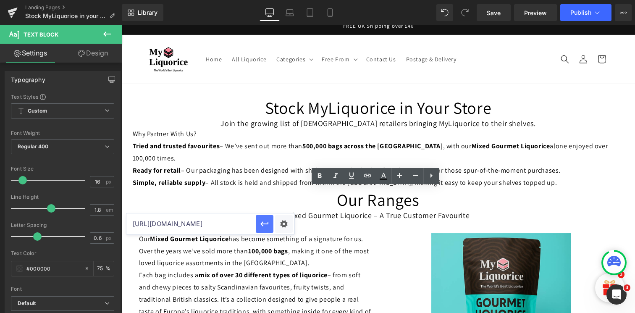
click at [268, 225] on icon "button" at bounding box center [265, 224] width 10 height 10
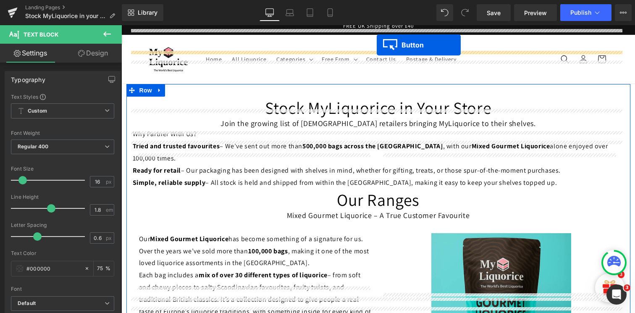
scroll to position [62, 0]
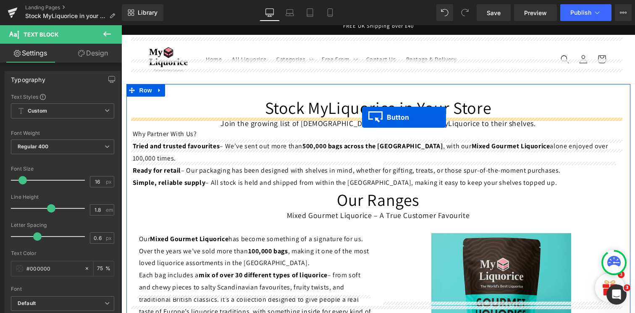
drag, startPoint x: 374, startPoint y: 201, endPoint x: 362, endPoint y: 117, distance: 84.4
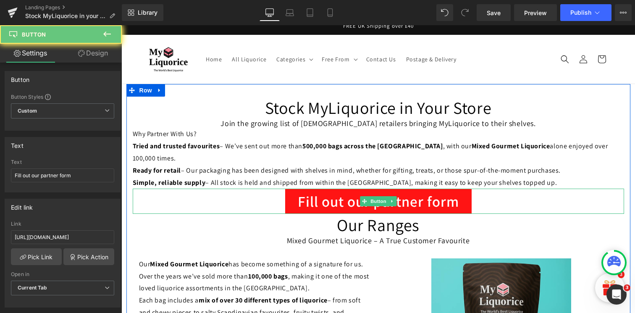
click at [321, 189] on link "Fill out our partner form" at bounding box center [378, 201] width 187 height 25
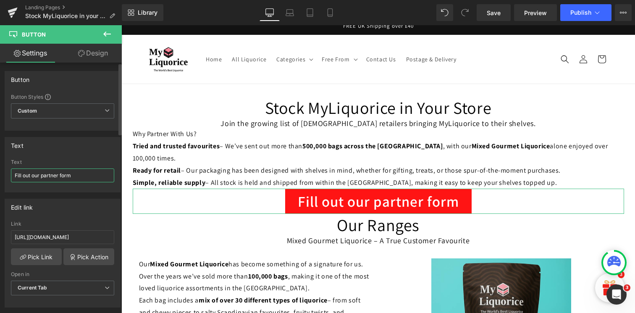
click at [28, 175] on input "Fill out our partner form" at bounding box center [62, 175] width 103 height 14
type input "Sign up to work with us"
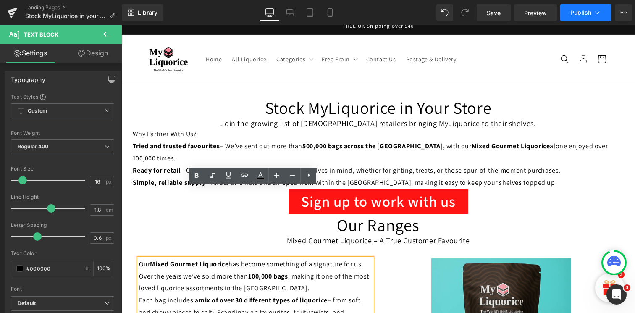
click at [576, 11] on span "Publish" at bounding box center [581, 12] width 21 height 7
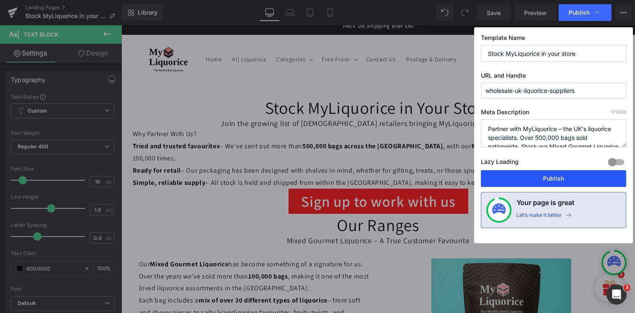
click at [515, 175] on button "Publish" at bounding box center [553, 178] width 145 height 17
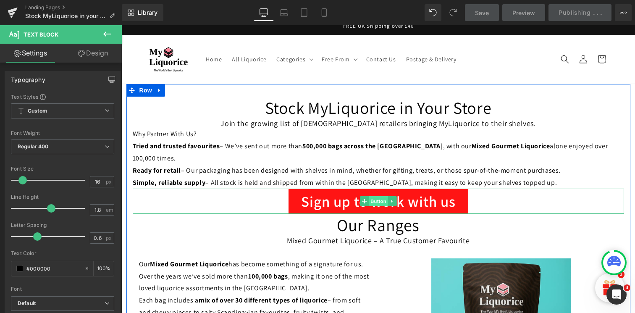
click at [371, 196] on span "Button" at bounding box center [378, 201] width 19 height 10
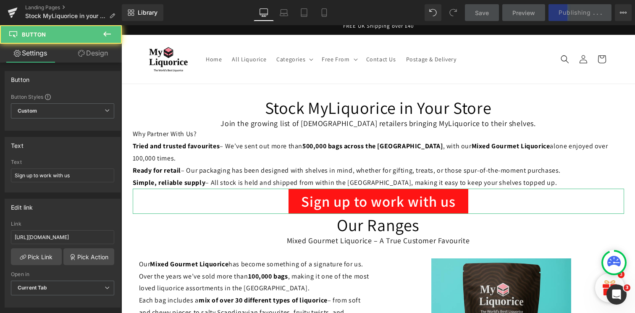
click at [97, 56] on link "Design" at bounding box center [93, 53] width 61 height 19
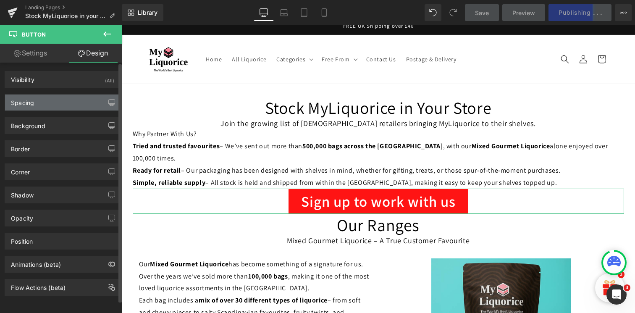
click at [58, 101] on div "Spacing" at bounding box center [62, 103] width 115 height 16
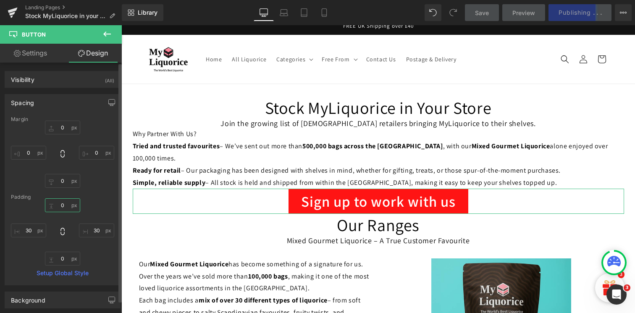
click at [59, 205] on input "0" at bounding box center [62, 205] width 35 height 14
type input "1"
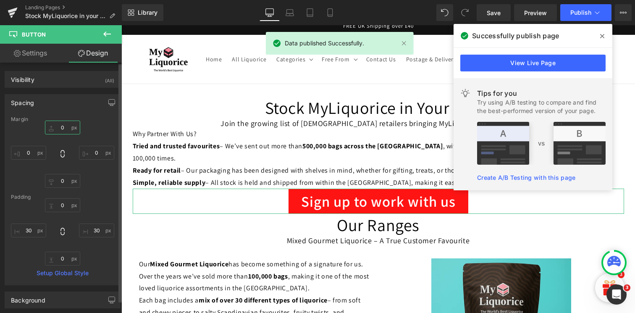
click at [63, 127] on input "0" at bounding box center [62, 128] width 35 height 14
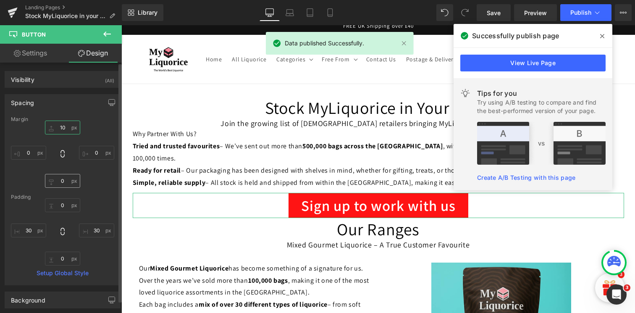
type input "10"
click at [64, 180] on input "0" at bounding box center [62, 181] width 35 height 14
type input "10"
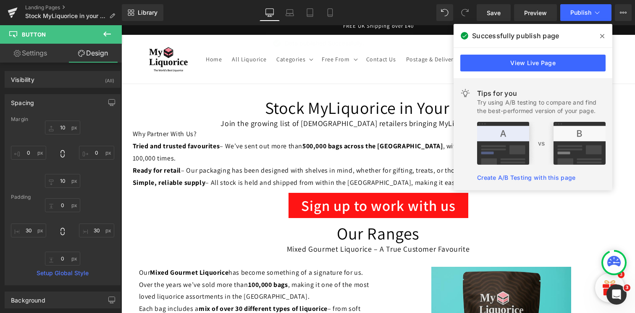
click at [364, 267] on p "Our Mixed Gourmet Liquorice has become something of a signature for us. Over th…" at bounding box center [255, 285] width 233 height 36
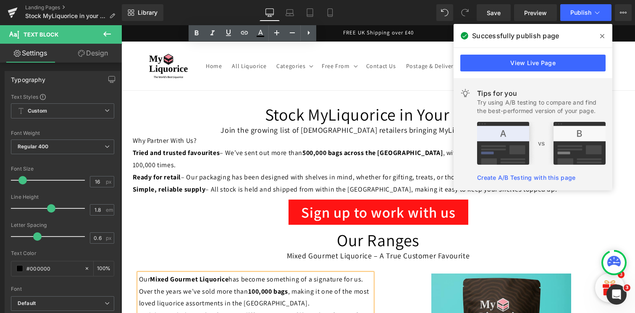
scroll to position [560, 0]
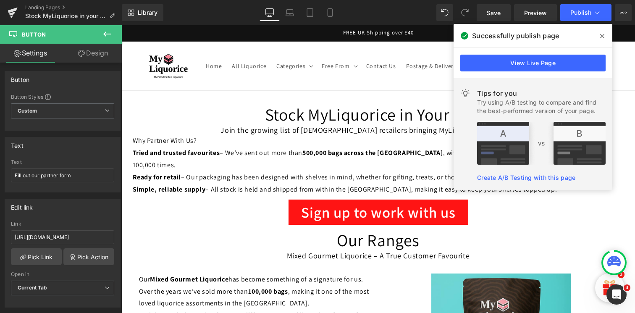
click at [89, 54] on link "Design" at bounding box center [93, 53] width 61 height 19
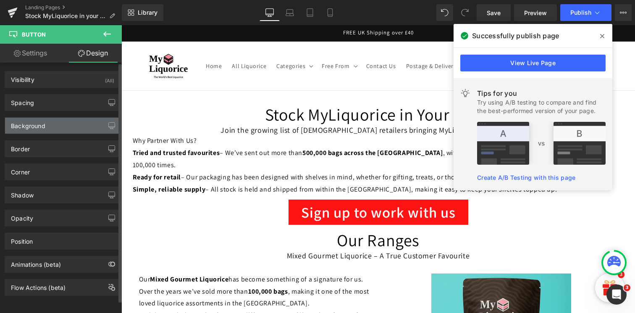
type input "0"
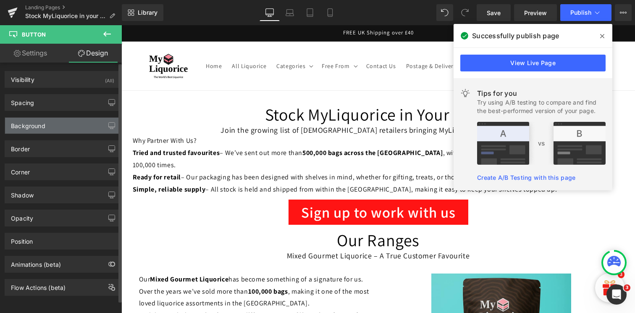
type input "30"
type input "0"
type input "30"
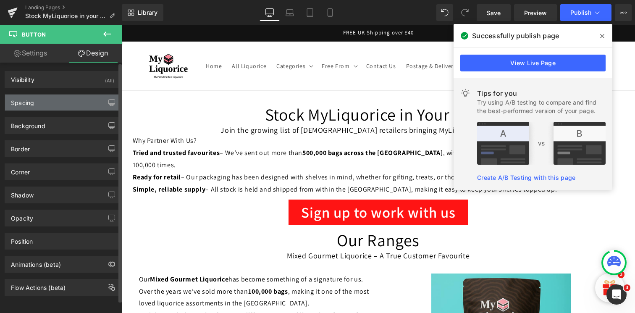
click at [47, 99] on div "Spacing" at bounding box center [62, 103] width 115 height 16
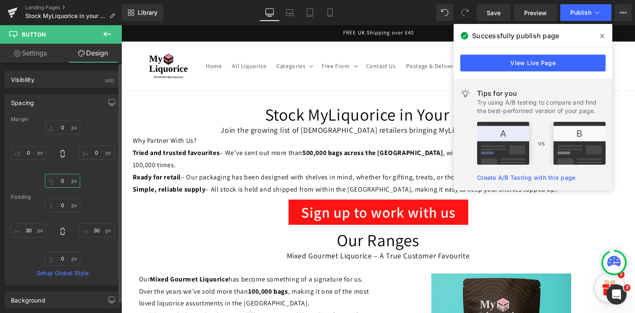
click at [61, 180] on input "0" at bounding box center [62, 181] width 35 height 14
type input "10"
click at [61, 126] on input "0" at bounding box center [62, 128] width 35 height 14
type input "10"
click at [98, 195] on div "Padding" at bounding box center [62, 197] width 103 height 6
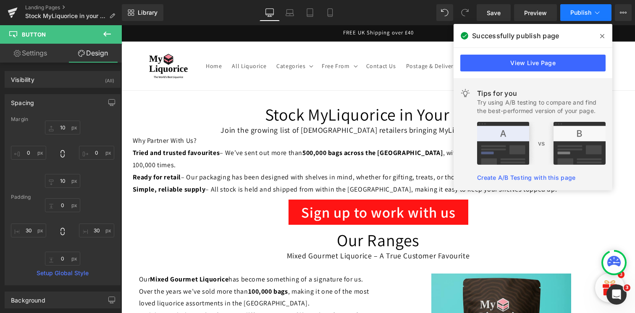
click at [589, 11] on span "Publish" at bounding box center [581, 12] width 21 height 7
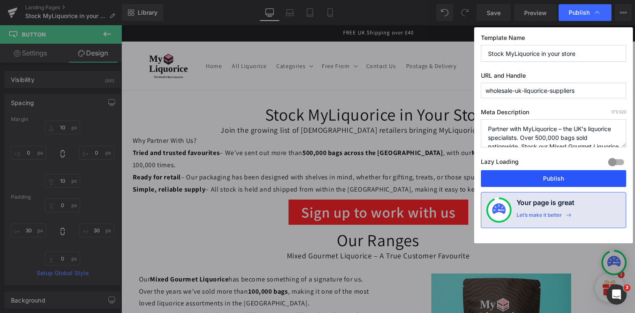
click at [535, 184] on button "Publish" at bounding box center [553, 178] width 145 height 17
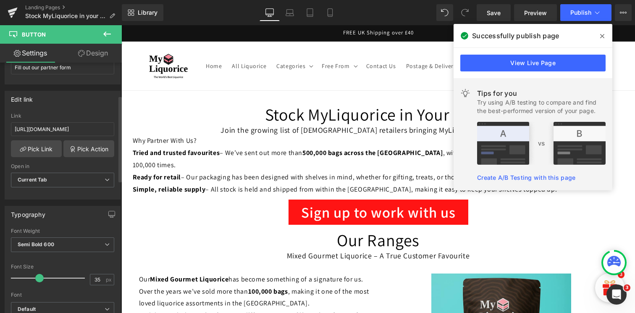
scroll to position [121, 0]
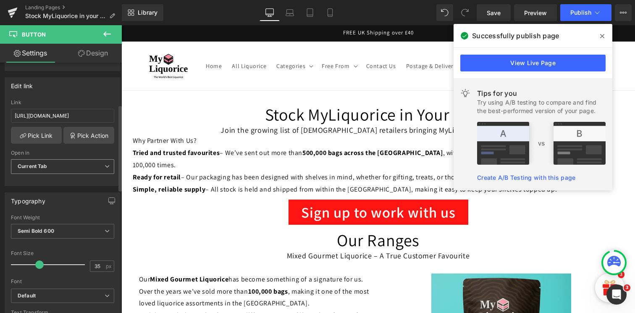
click at [55, 165] on span "Current Tab" at bounding box center [62, 166] width 103 height 15
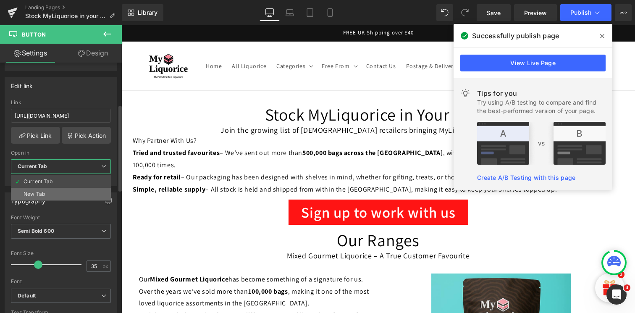
click at [53, 195] on li "New Tab" at bounding box center [61, 194] width 100 height 13
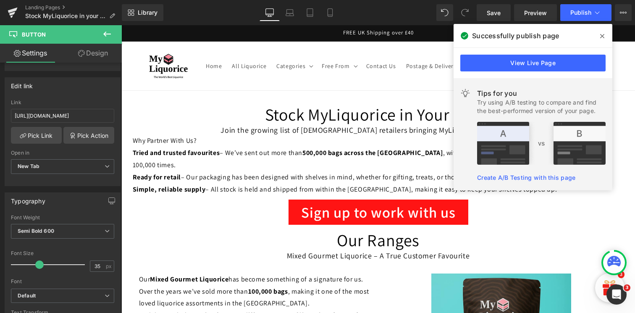
scroll to position [34, 0]
click at [383, 200] on link "Sign up to work with us" at bounding box center [379, 212] width 180 height 25
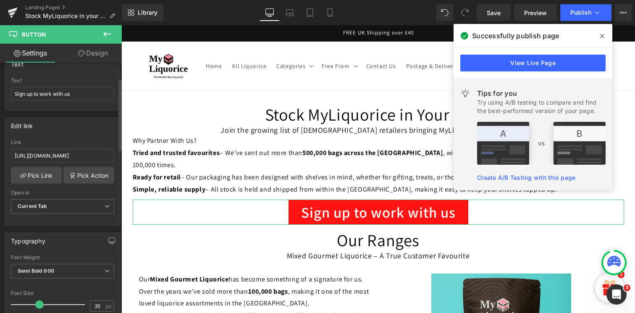
scroll to position [87, 0]
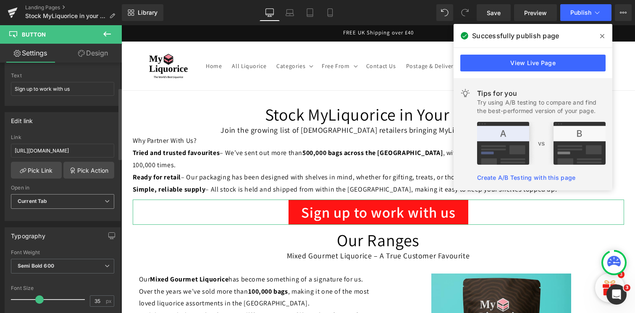
click at [58, 209] on div "Current Tab Current Tab New Tab" at bounding box center [62, 203] width 103 height 19
click at [50, 197] on span "Current Tab" at bounding box center [62, 201] width 103 height 15
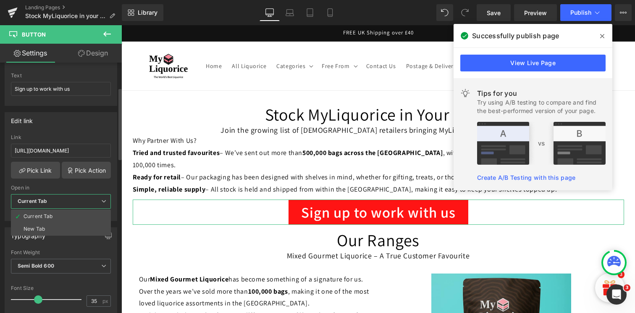
click at [48, 232] on li "New Tab" at bounding box center [61, 229] width 100 height 13
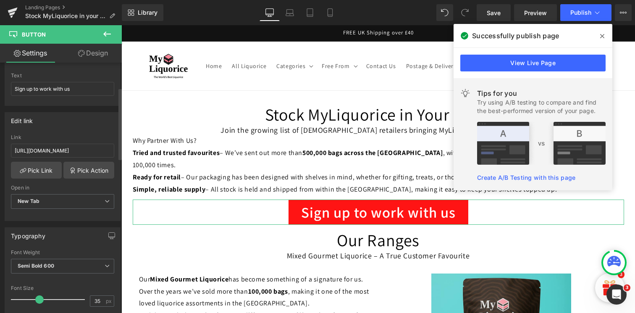
click at [58, 221] on div "Typography Thin 100 Semi Thin 200 Light 300 Regular 400 Medium 500 Semi Bold 60…" at bounding box center [63, 301] width 126 height 160
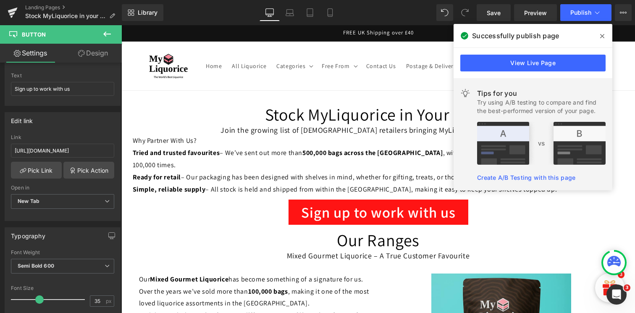
click at [603, 37] on icon at bounding box center [602, 36] width 4 height 4
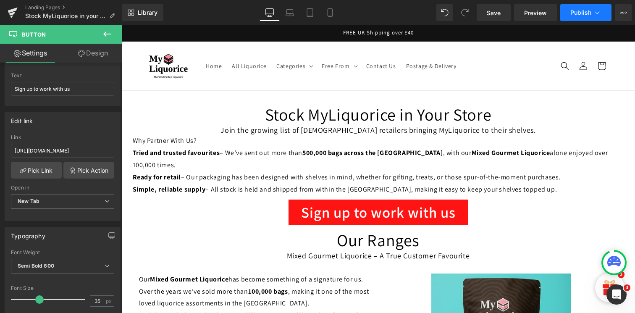
click at [592, 5] on button "Publish" at bounding box center [585, 12] width 51 height 17
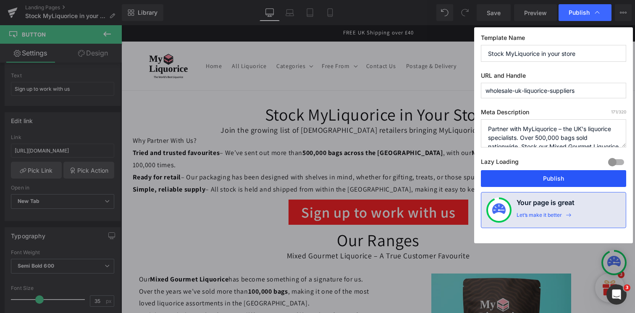
click at [546, 177] on button "Publish" at bounding box center [553, 178] width 145 height 17
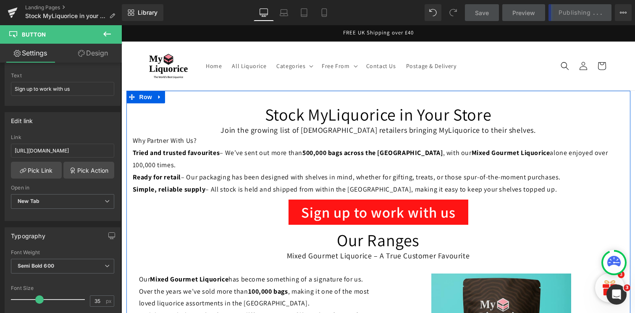
scroll to position [50, 0]
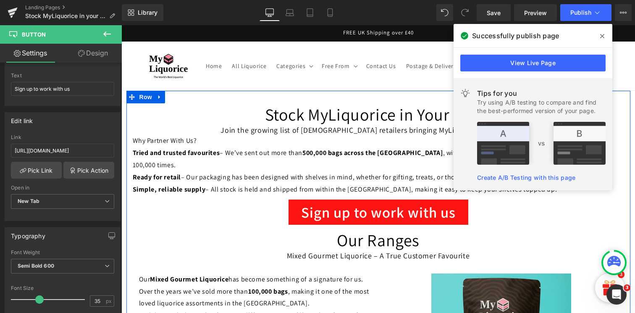
click at [447, 229] on h1 "Our Ranges" at bounding box center [379, 240] width 492 height 22
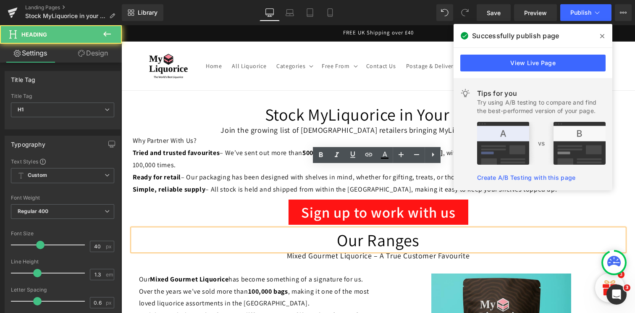
click at [447, 229] on h1 "Our Ranges" at bounding box center [379, 240] width 492 height 22
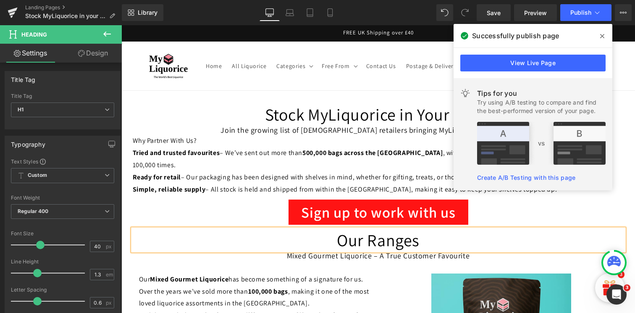
drag, startPoint x: 602, startPoint y: 35, endPoint x: 480, endPoint y: 9, distance: 124.5
click at [602, 35] on icon at bounding box center [602, 36] width 4 height 4
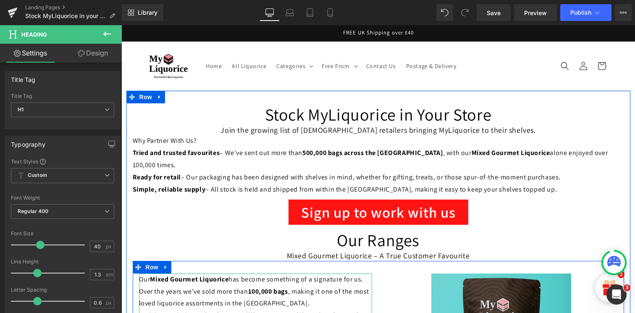
scroll to position [98, 0]
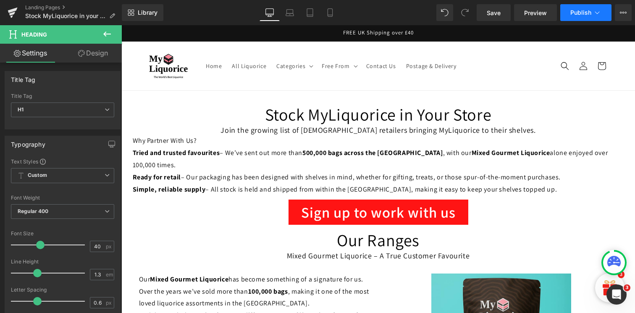
click at [599, 8] on icon at bounding box center [597, 12] width 8 height 8
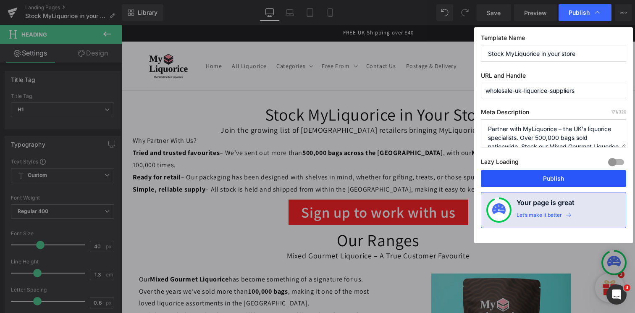
click at [540, 179] on button "Publish" at bounding box center [553, 178] width 145 height 17
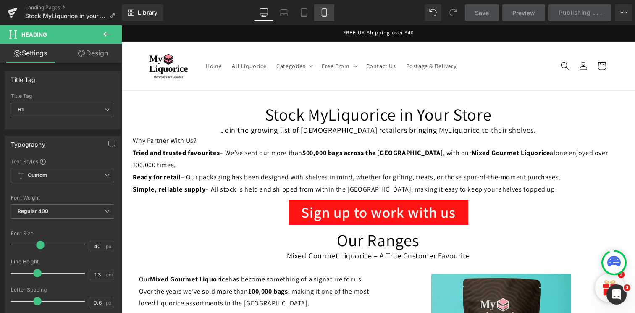
click at [326, 15] on icon at bounding box center [324, 15] width 5 height 0
type input "30"
type input "100"
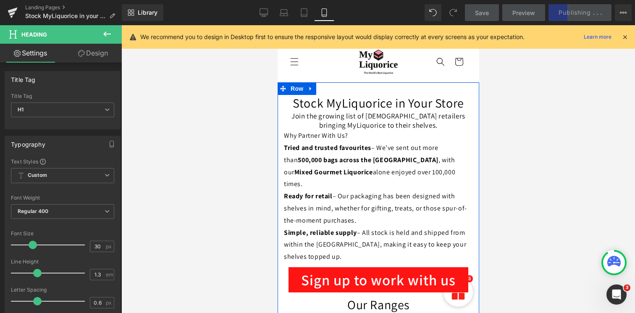
scroll to position [0, 0]
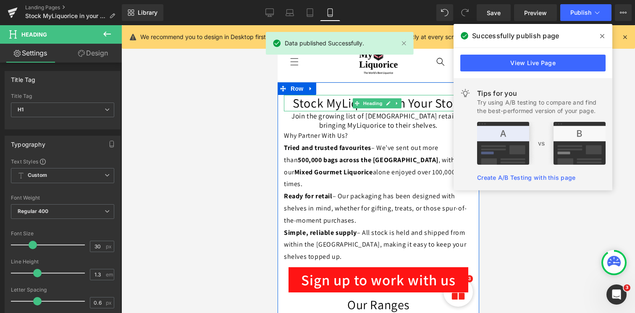
click at [317, 104] on h1 "Stock MyLiquorice in Your Store" at bounding box center [378, 103] width 189 height 16
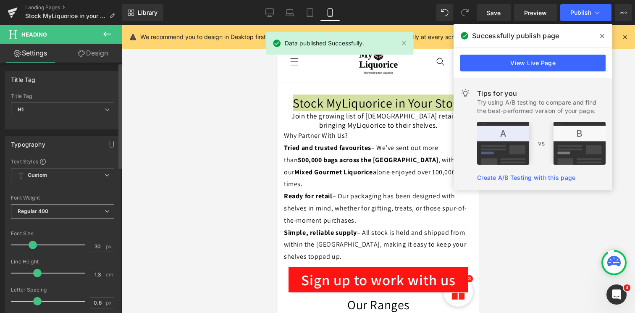
click at [83, 213] on span "Regular 400" at bounding box center [62, 211] width 103 height 15
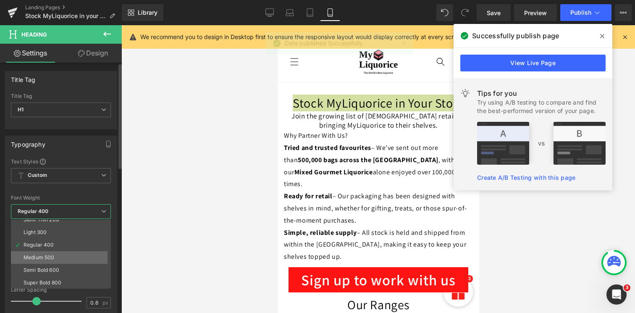
scroll to position [22, 0]
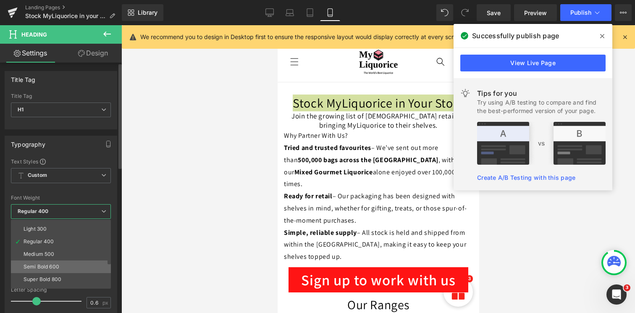
click at [55, 265] on div "Semi Bold 600" at bounding box center [42, 267] width 36 height 6
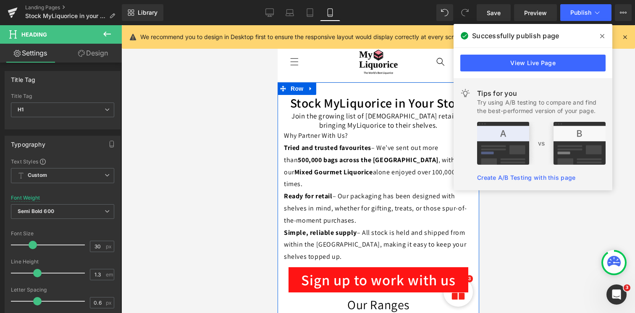
scroll to position [196, 0]
click at [326, 313] on h3 "Mixed Gourmet Liquorice – A True Customer Favourite" at bounding box center [378, 317] width 189 height 9
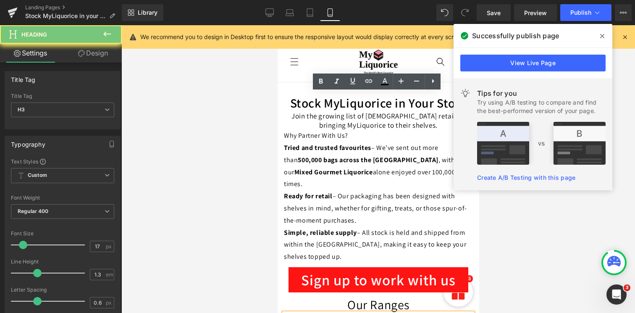
click at [326, 313] on h3 "Mixed Gourmet Liquorice – A True Customer Favourite" at bounding box center [378, 317] width 189 height 9
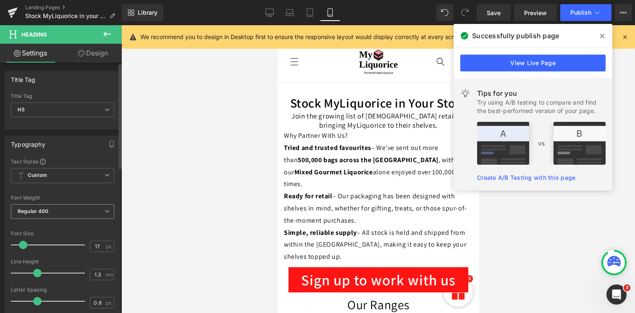
click at [66, 216] on span "Regular 400" at bounding box center [62, 211] width 103 height 15
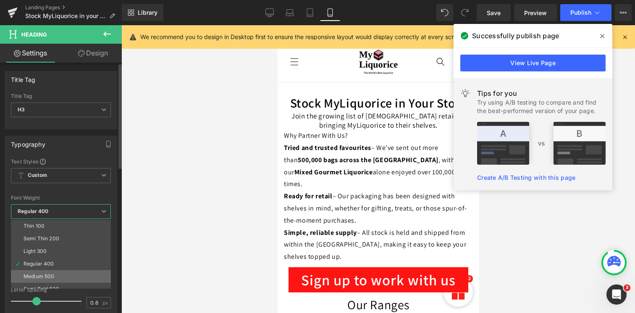
click at [55, 275] on li "Medium 500" at bounding box center [63, 276] width 104 height 13
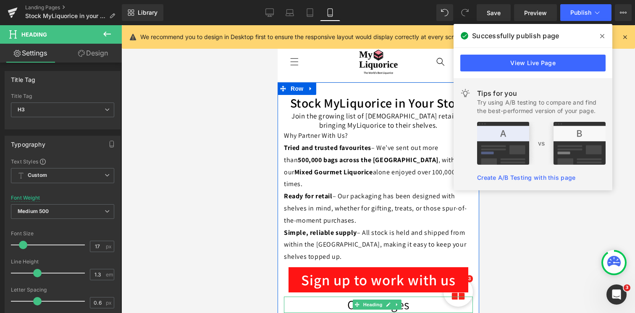
click at [345, 297] on h1 "Our Ranges" at bounding box center [378, 305] width 189 height 16
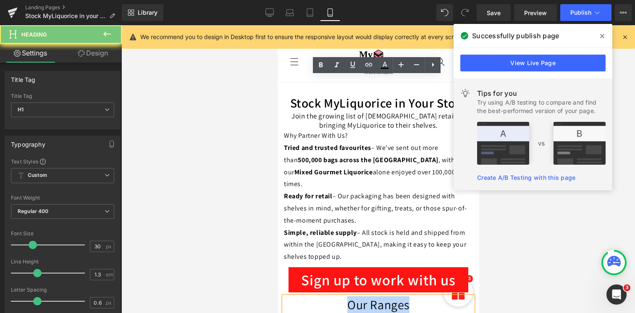
click at [345, 297] on h1 "Our Ranges" at bounding box center [378, 305] width 189 height 16
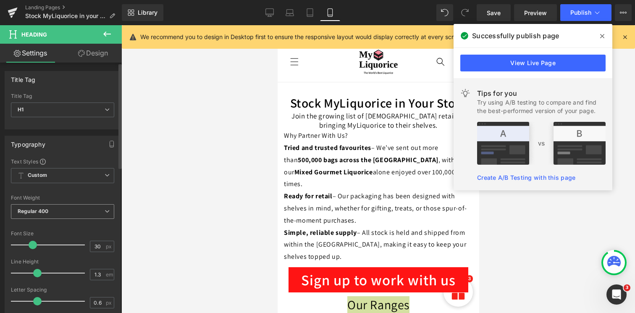
click at [85, 214] on span "Regular 400" at bounding box center [62, 211] width 103 height 15
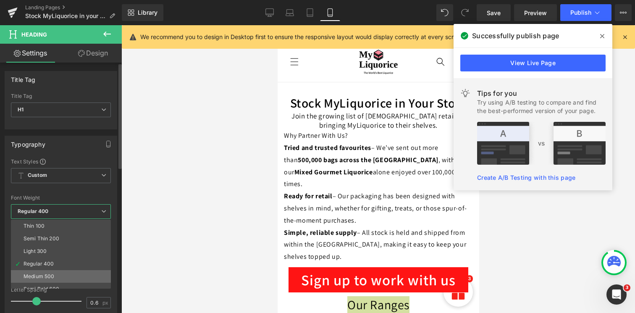
scroll to position [13, 0]
click at [60, 274] on li "Semi Bold 600" at bounding box center [63, 276] width 104 height 13
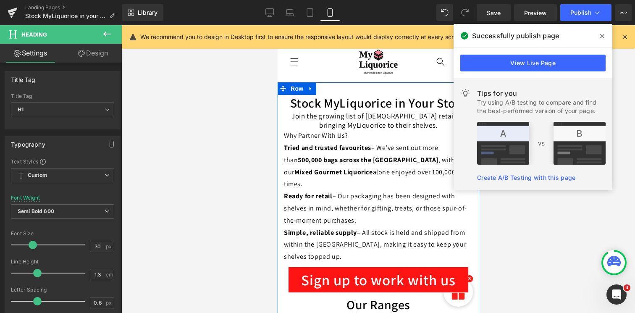
scroll to position [169, 0]
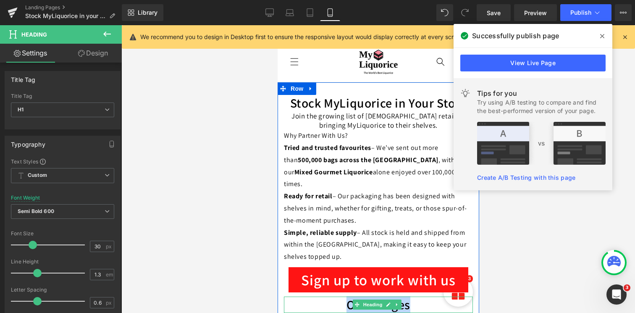
click at [337, 297] on h1 "Our Ranges" at bounding box center [378, 305] width 189 height 16
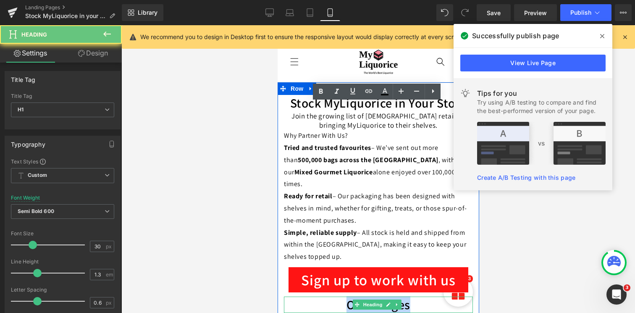
click at [337, 297] on h1 "Our Ranges" at bounding box center [378, 305] width 189 height 16
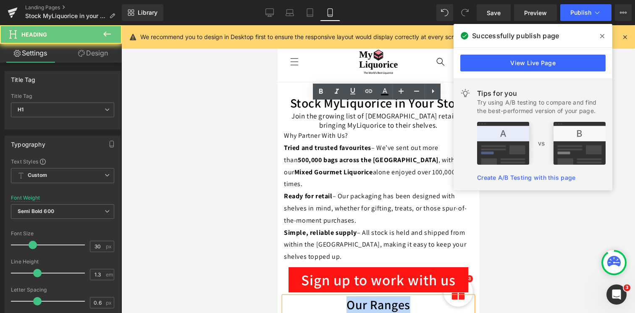
click at [337, 297] on h1 "Our Ranges" at bounding box center [378, 305] width 189 height 16
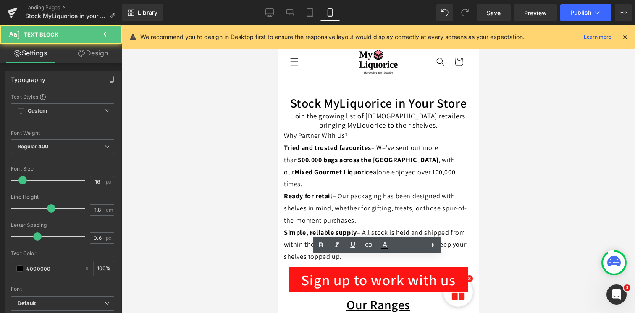
scroll to position [0, 0]
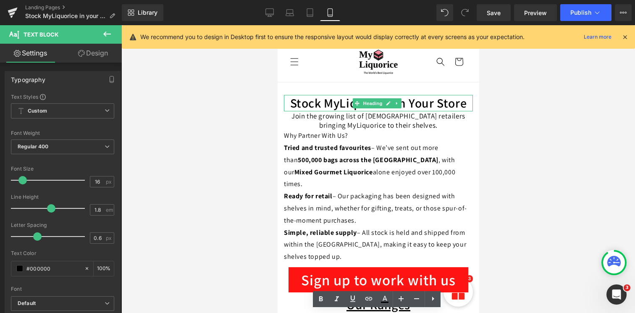
click at [329, 102] on h1 "Stock MyLiquorice in Your Store" at bounding box center [378, 103] width 189 height 16
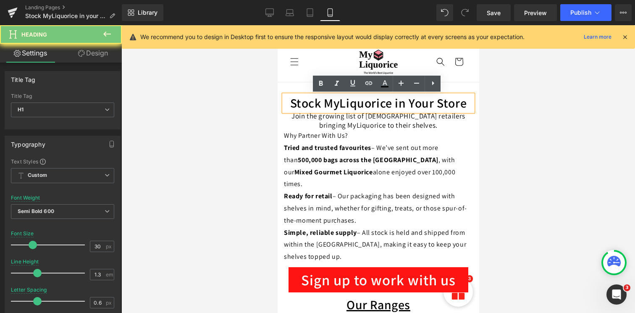
click at [329, 102] on h1 "Stock MyLiquorice in Your Store" at bounding box center [378, 103] width 189 height 16
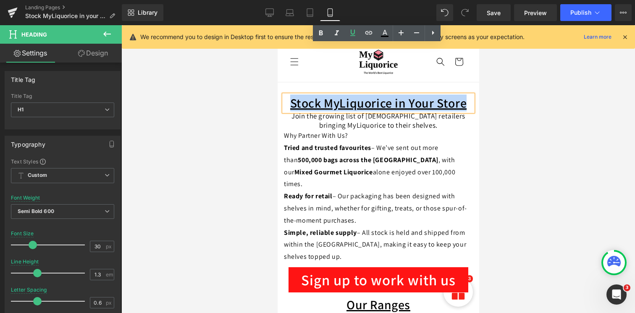
scroll to position [444, 0]
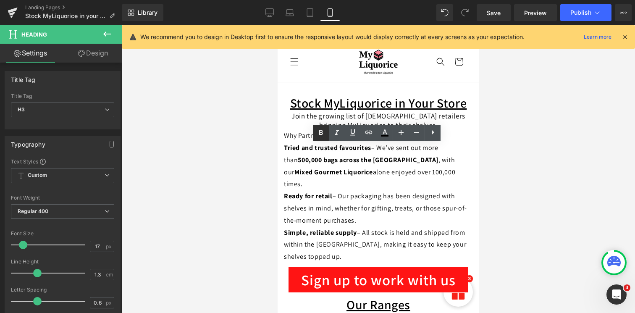
click at [321, 135] on icon at bounding box center [321, 133] width 10 height 10
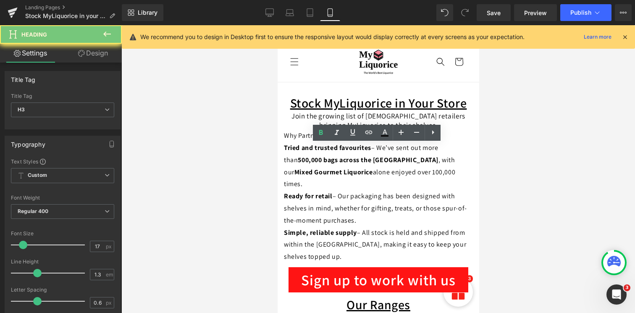
click at [322, 129] on icon at bounding box center [321, 133] width 10 height 10
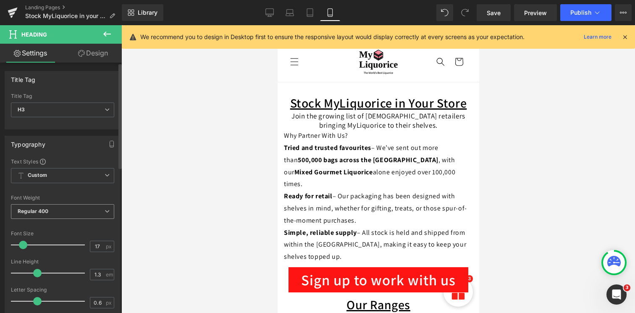
click at [79, 212] on span "Regular 400" at bounding box center [62, 211] width 103 height 15
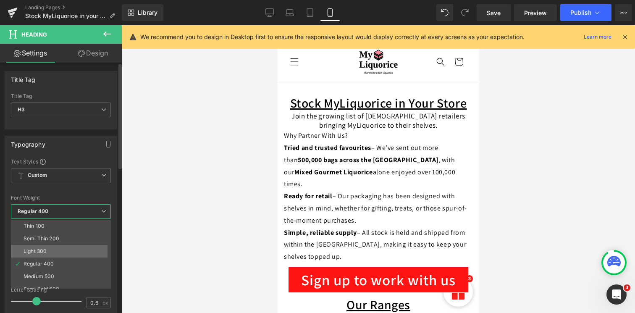
scroll to position [23, 0]
click at [61, 268] on li "Semi Bold 600" at bounding box center [63, 266] width 104 height 13
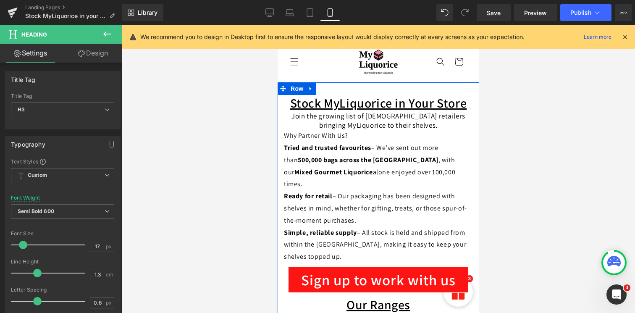
scroll to position [392, 0]
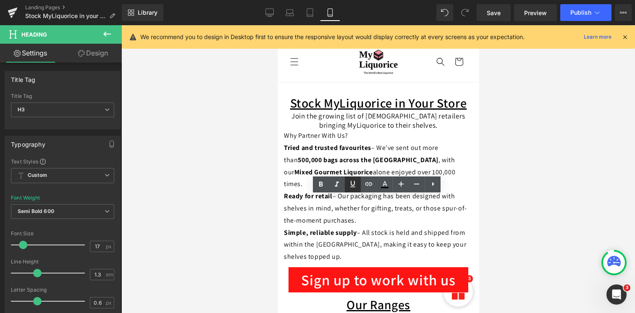
click at [351, 185] on icon at bounding box center [353, 184] width 10 height 10
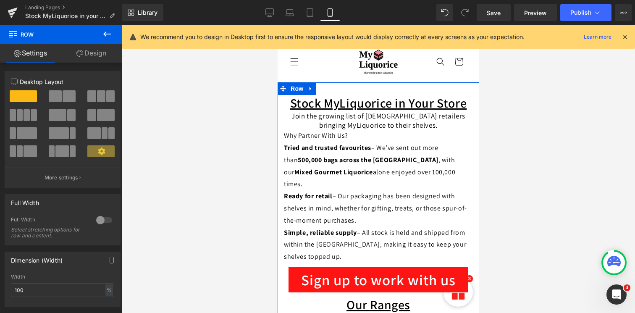
scroll to position [99, 0]
click at [306, 313] on h3 "Mixed Gourmet Liquorice – A True Customer Favourite" at bounding box center [378, 317] width 189 height 9
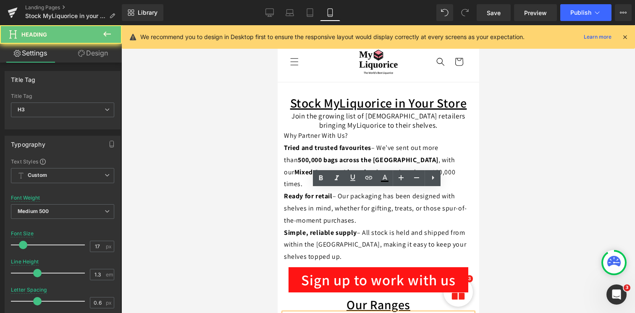
click at [306, 313] on h3 "Mixed Gourmet Liquorice – A True Customer Favourite" at bounding box center [378, 317] width 189 height 9
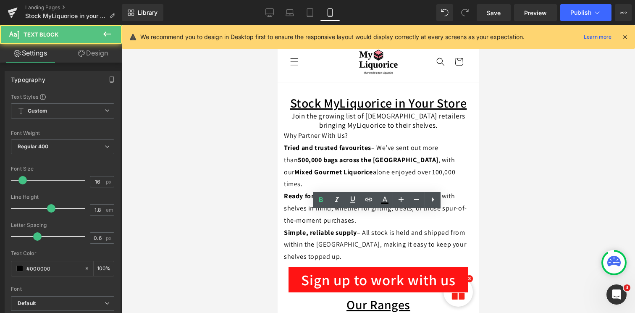
click at [227, 210] on div at bounding box center [378, 169] width 514 height 288
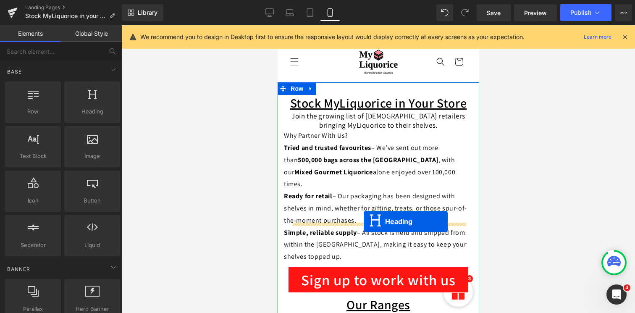
drag, startPoint x: 365, startPoint y: 195, endPoint x: 363, endPoint y: 221, distance: 26.9
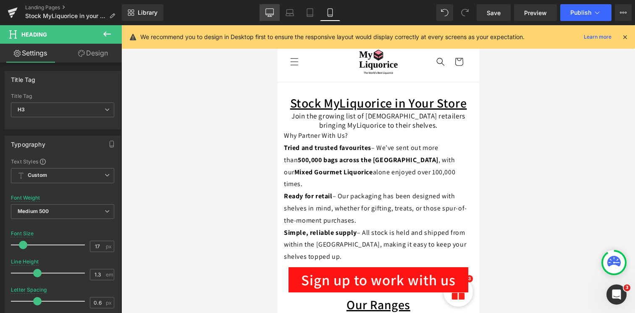
click at [265, 8] on link "Desktop" at bounding box center [270, 12] width 20 height 17
type input "18"
type input "100"
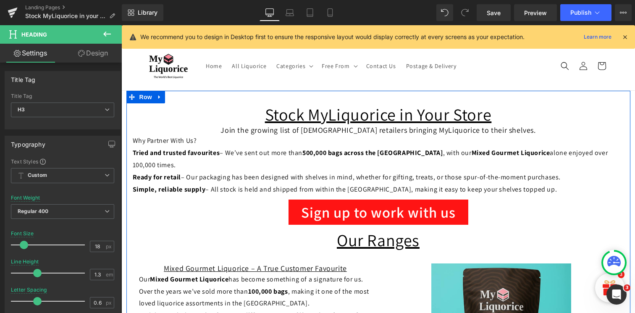
scroll to position [208, 0]
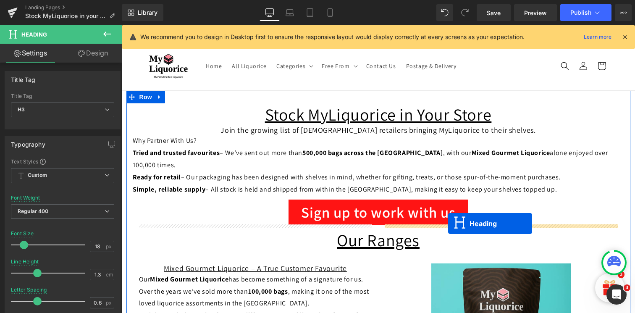
drag, startPoint x: 364, startPoint y: 197, endPoint x: 447, endPoint y: 224, distance: 87.0
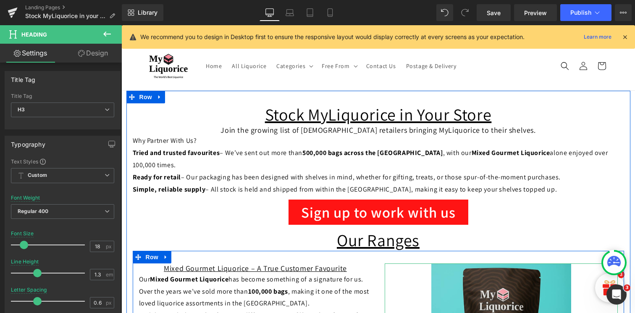
scroll to position [120, 0]
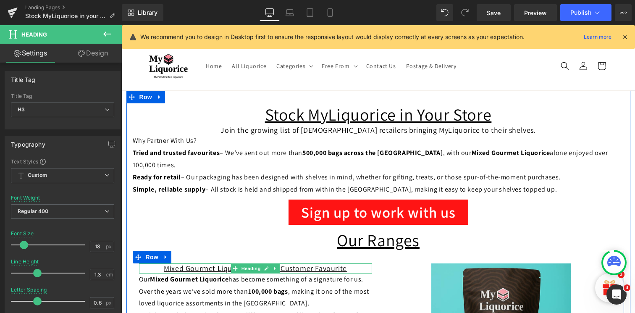
click at [215, 263] on u "Mixed Gourmet Liquorice – A True Customer Favourite" at bounding box center [255, 268] width 183 height 10
click at [214, 263] on u "Mixed Gourmet Liquorice – A True Customer Favourite" at bounding box center [255, 268] width 183 height 10
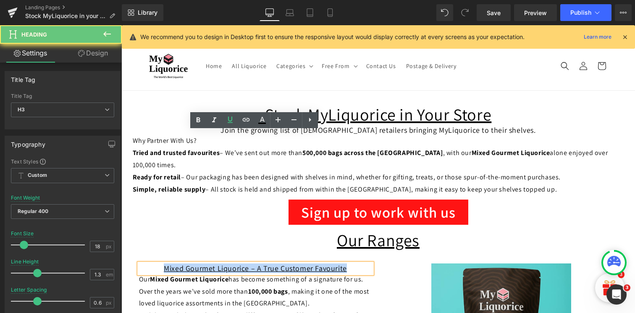
click at [214, 263] on u "Mixed Gourmet Liquorice – A True Customer Favourite" at bounding box center [255, 268] width 183 height 10
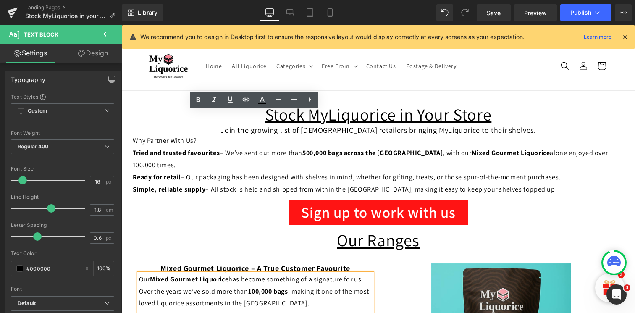
scroll to position [263, 0]
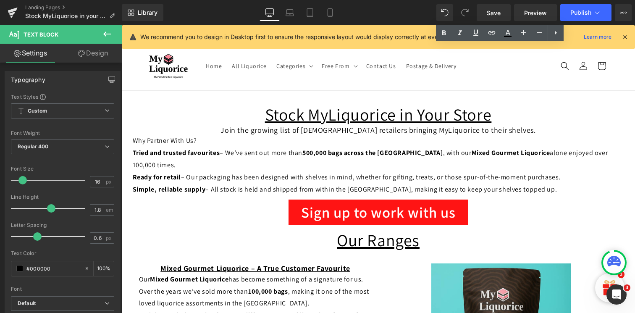
scroll to position [461, 0]
click at [594, 8] on button "Publish" at bounding box center [585, 12] width 51 height 17
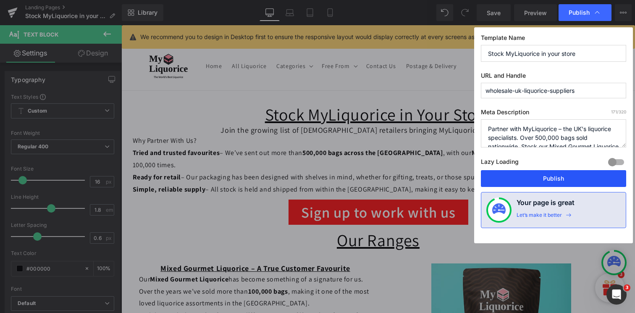
click at [532, 177] on button "Publish" at bounding box center [553, 178] width 145 height 17
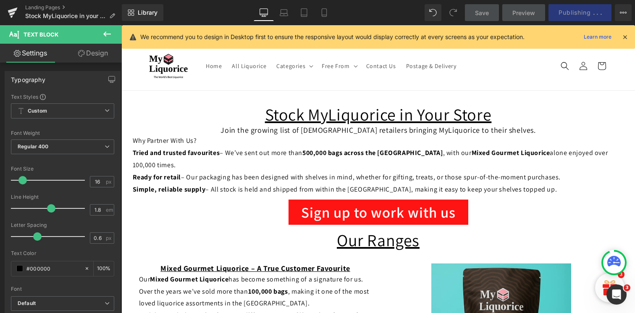
scroll to position [443, 0]
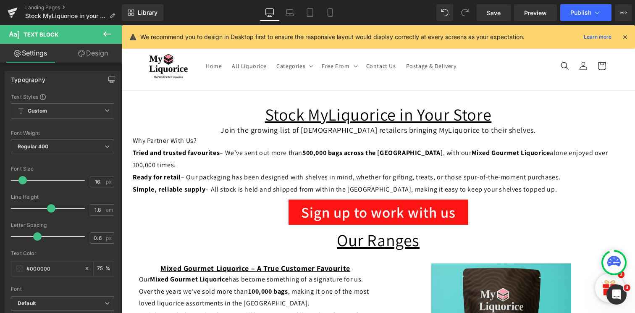
scroll to position [571, 0]
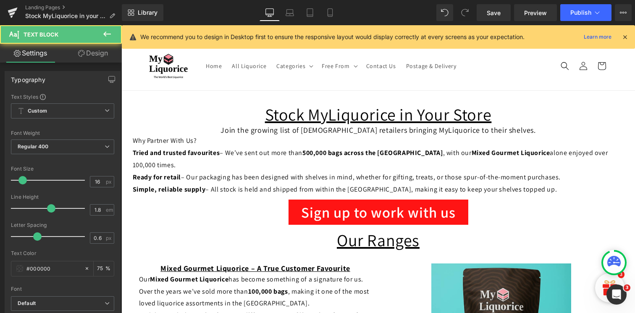
drag, startPoint x: 333, startPoint y: 180, endPoint x: 123, endPoint y: 158, distance: 210.8
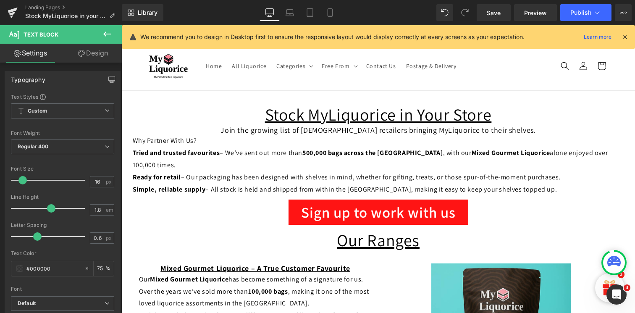
scroll to position [524, 0]
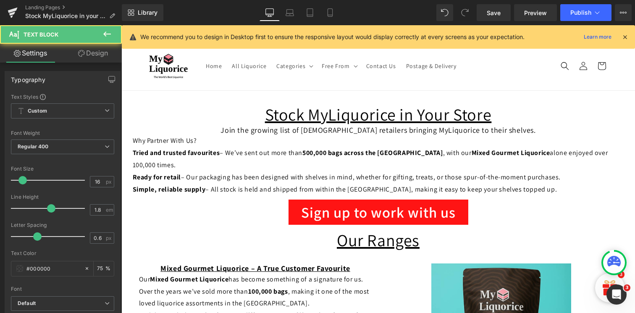
drag, startPoint x: 181, startPoint y: 212, endPoint x: 121, endPoint y: 212, distance: 60.1
click at [121, 212] on html "This website uses cookies to ensure you get the best experience. Learn more Pre…" at bounding box center [378, 169] width 514 height 288
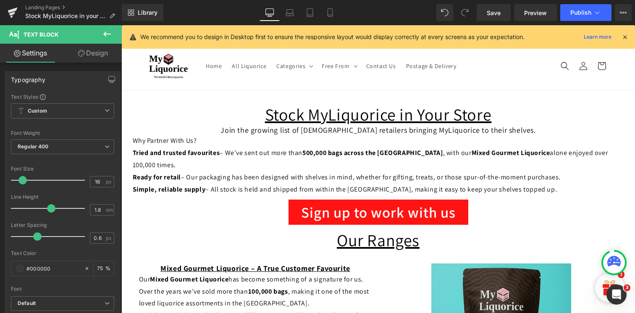
drag, startPoint x: 625, startPoint y: 34, endPoint x: 503, endPoint y: 10, distance: 123.9
click at [625, 34] on icon at bounding box center [625, 37] width 8 height 8
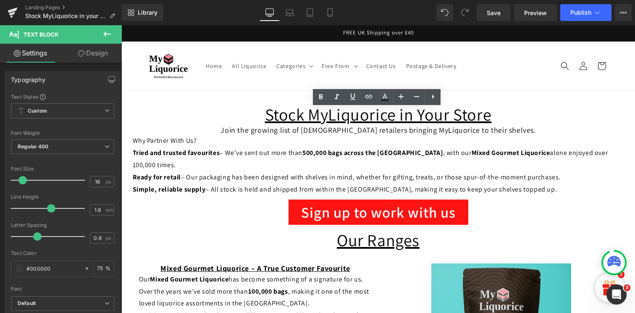
drag, startPoint x: 203, startPoint y: 215, endPoint x: 124, endPoint y: 201, distance: 80.6
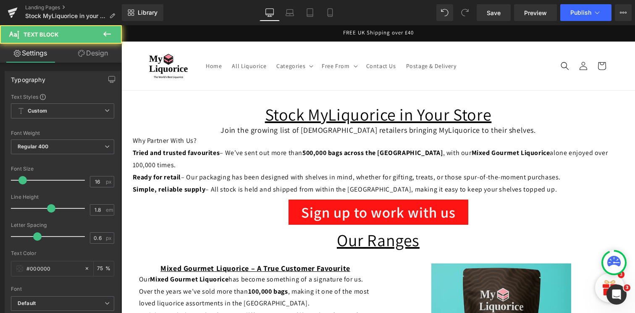
drag, startPoint x: 565, startPoint y: 276, endPoint x: 591, endPoint y: 277, distance: 26.5
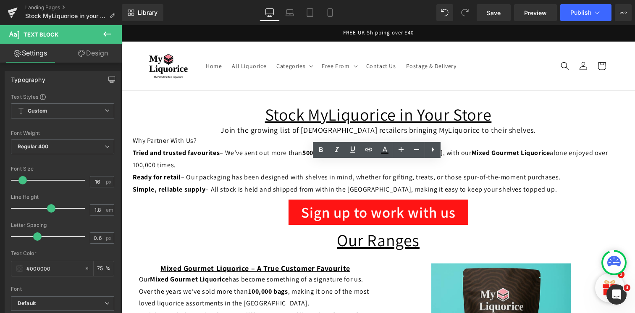
drag, startPoint x: 511, startPoint y: 277, endPoint x: 610, endPoint y: 277, distance: 98.7
click at [363, 152] on link at bounding box center [369, 150] width 16 height 16
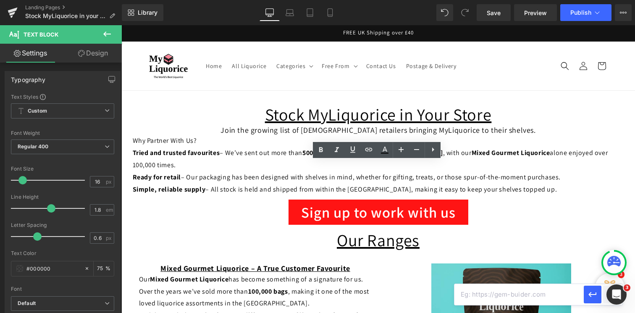
click at [482, 300] on input "text" at bounding box center [519, 294] width 129 height 21
paste input "https://myliquorice.co.uk/pages/contact-us"
type input "https://myliquorice.co.uk/pages/contact-us"
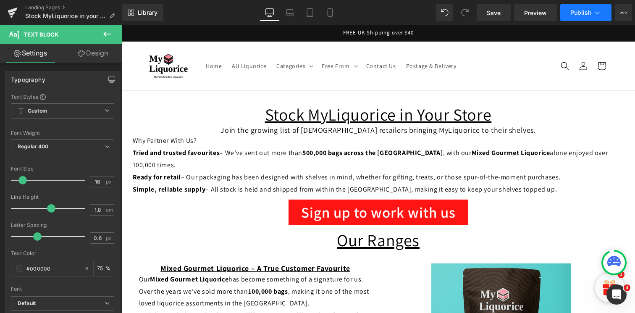
click at [576, 14] on span "Publish" at bounding box center [581, 12] width 21 height 7
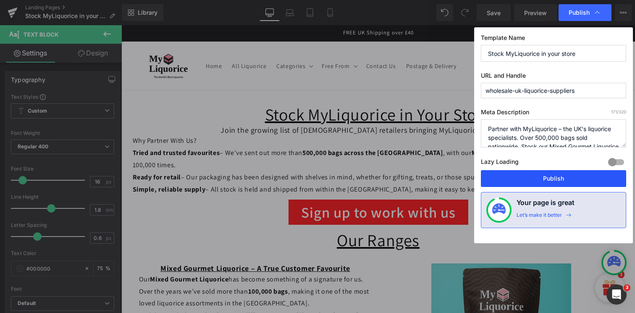
click at [530, 182] on button "Publish" at bounding box center [553, 178] width 145 height 17
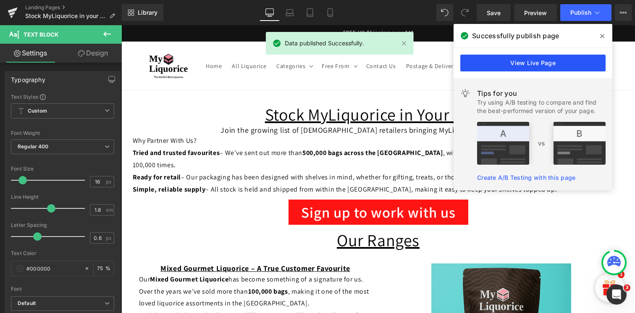
click at [536, 62] on link "View Live Page" at bounding box center [532, 63] width 145 height 17
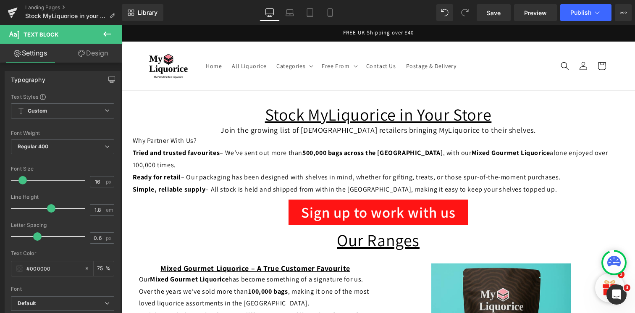
scroll to position [560, 0]
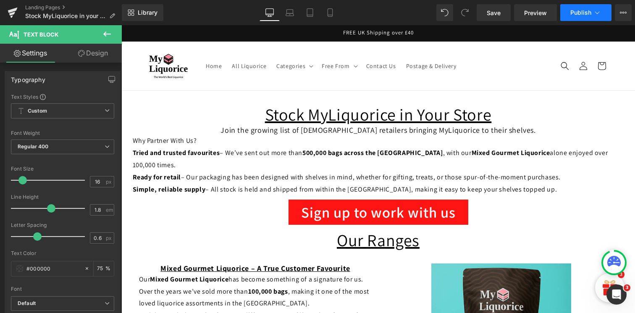
click at [576, 16] on button "Publish" at bounding box center [585, 12] width 51 height 17
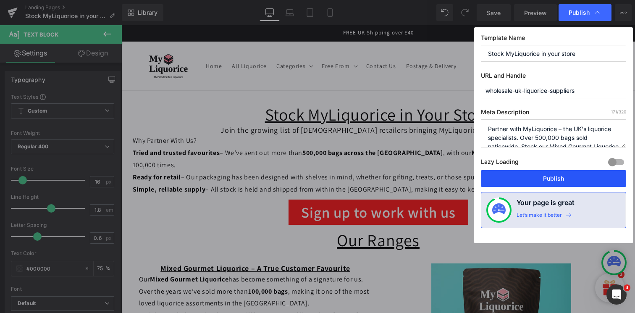
click at [524, 181] on button "Publish" at bounding box center [553, 178] width 145 height 17
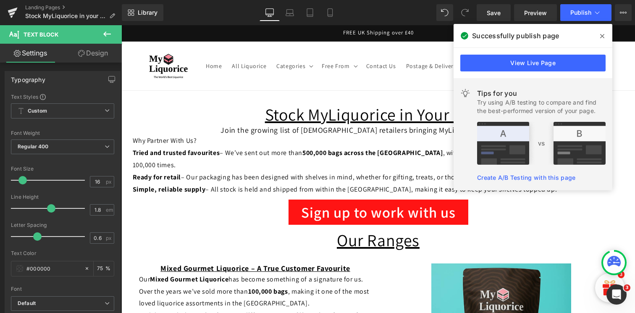
scroll to position [183, 0]
click at [35, 8] on link "Landing Pages" at bounding box center [73, 7] width 97 height 7
